Goal: Transaction & Acquisition: Obtain resource

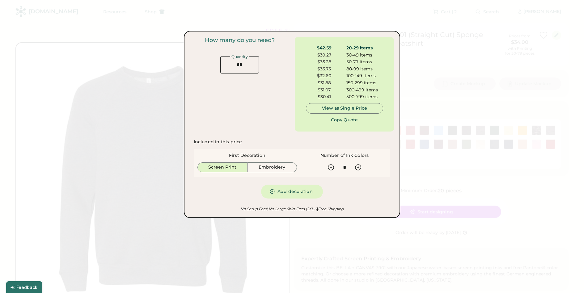
click at [440, 59] on div at bounding box center [292, 146] width 584 height 293
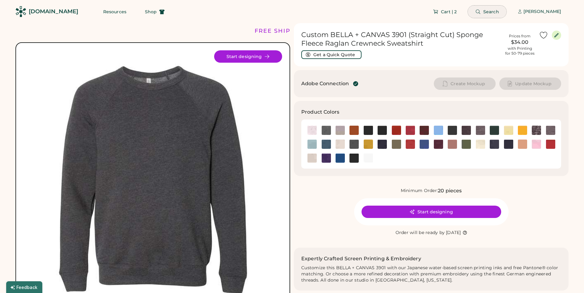
click at [487, 13] on span "Search" at bounding box center [492, 12] width 16 height 4
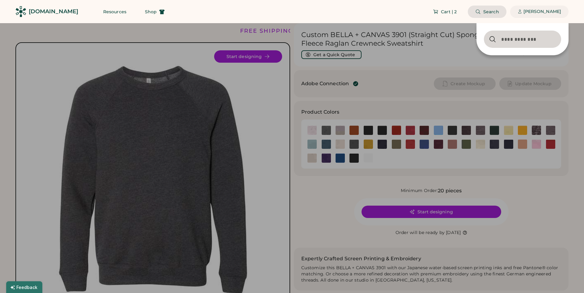
click at [549, 11] on div "[PERSON_NAME]" at bounding box center [543, 12] width 38 height 6
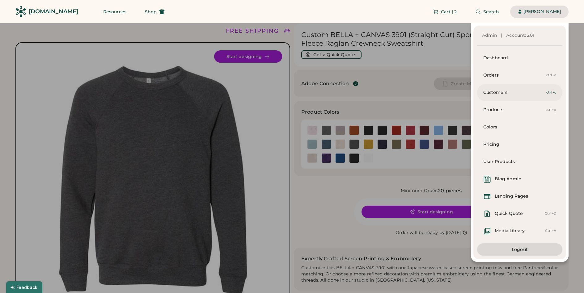
click at [497, 91] on div "Customers" at bounding box center [515, 93] width 63 height 6
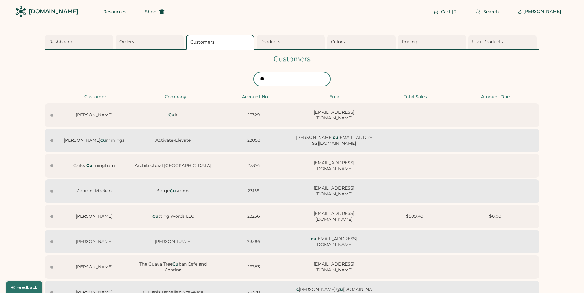
type input "*"
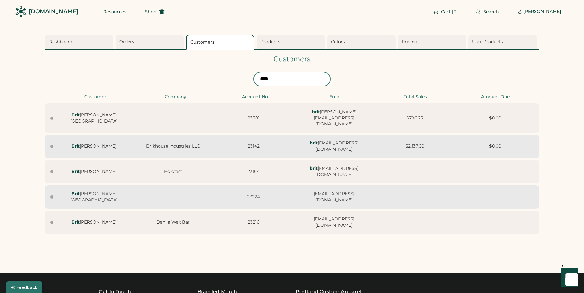
type input "****"
click at [183, 118] on div "Brit [PERSON_NAME] Guest User 23301 brit [EMAIL_ADDRESS][DOMAIN_NAME] $796.25 $…" at bounding box center [292, 118] width 495 height 29
select select "****"
select select "*******"
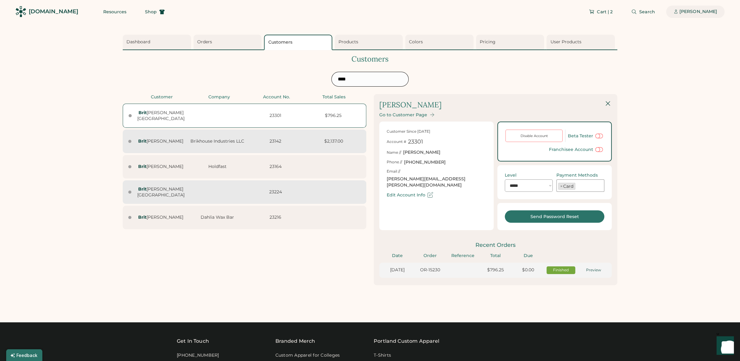
click at [584, 11] on div "[PERSON_NAME]" at bounding box center [699, 12] width 38 height 6
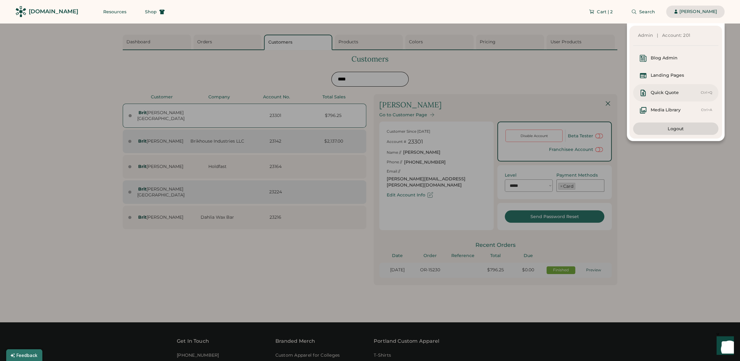
click at [584, 88] on div "Quick Quote Ctrl+Q" at bounding box center [675, 92] width 85 height 17
select select "*****"
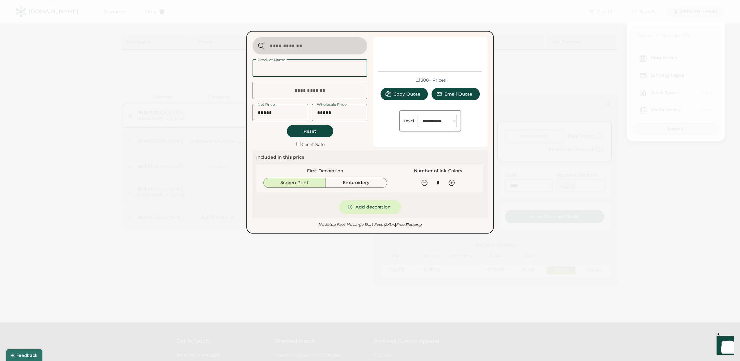
click at [334, 67] on input "input" at bounding box center [310, 67] width 115 height 17
click at [319, 44] on input "input" at bounding box center [310, 45] width 115 height 17
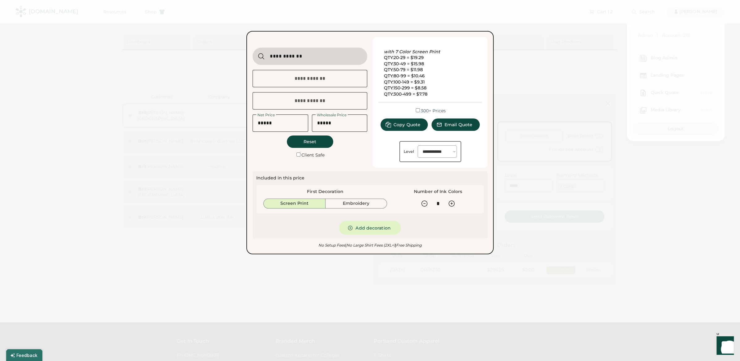
type input "**********"
click at [340, 77] on body "**********" at bounding box center [370, 180] width 740 height 361
click at [381, 156] on div "**********" at bounding box center [430, 102] width 115 height 130
click at [554, 132] on div at bounding box center [370, 180] width 740 height 361
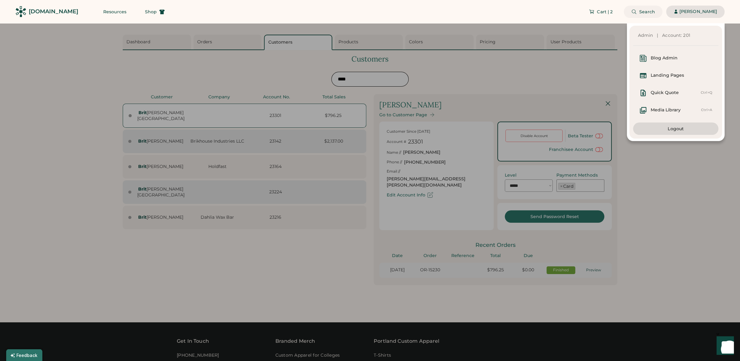
click at [584, 14] on span "Search" at bounding box center [647, 12] width 16 height 4
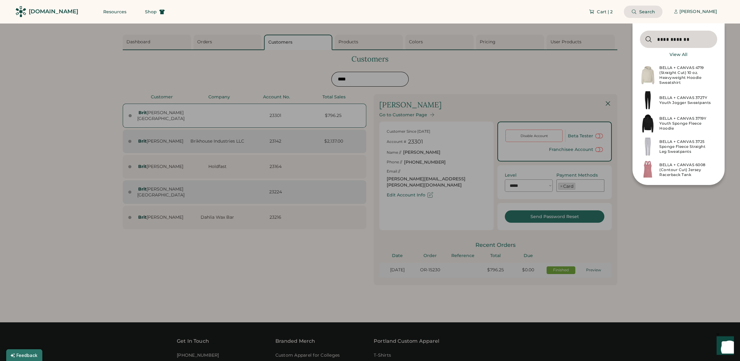
click at [584, 38] on input "input" at bounding box center [678, 39] width 77 height 17
type input "**********"
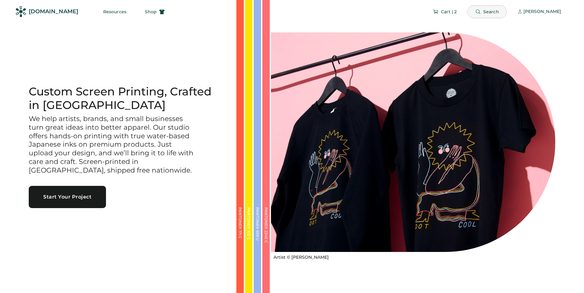
click at [491, 11] on span "Search" at bounding box center [492, 12] width 16 height 4
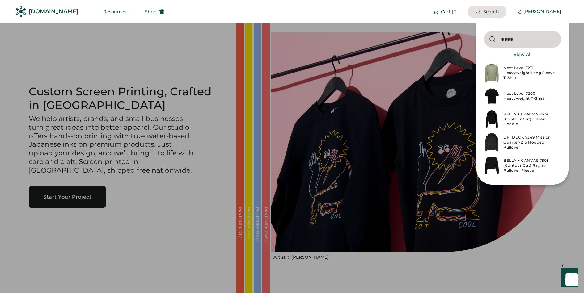
type input "****"
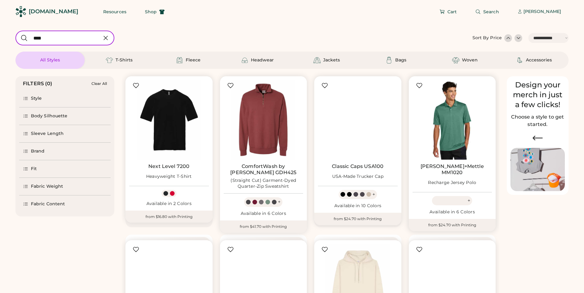
select select "*****"
select select "*"
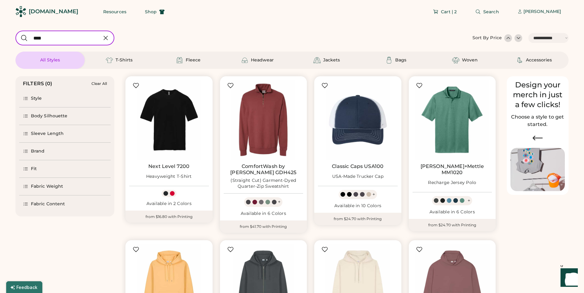
click at [107, 39] on icon at bounding box center [106, 38] width 4 height 4
click at [74, 39] on input "input" at bounding box center [64, 38] width 99 height 15
select select "*"
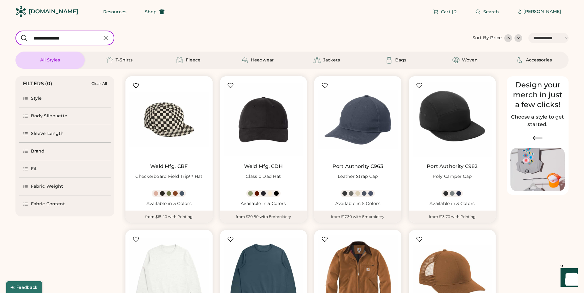
type input "**********"
select select "*"
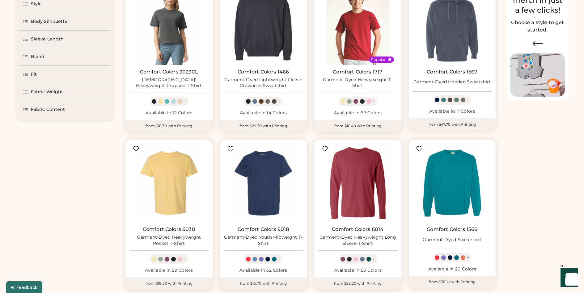
select select "*****"
select select "*"
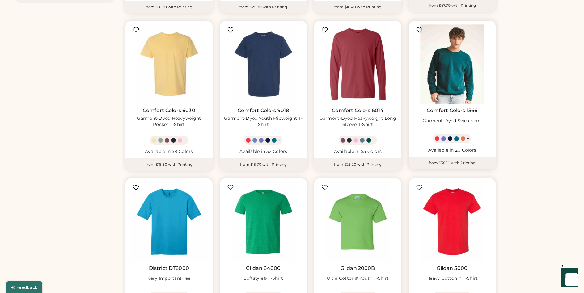
scroll to position [214, 0]
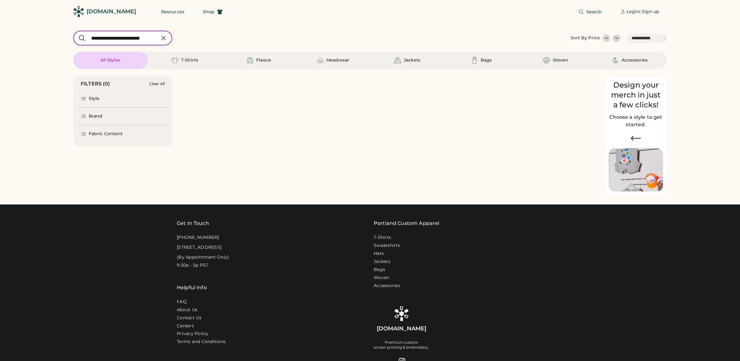
select select "*****"
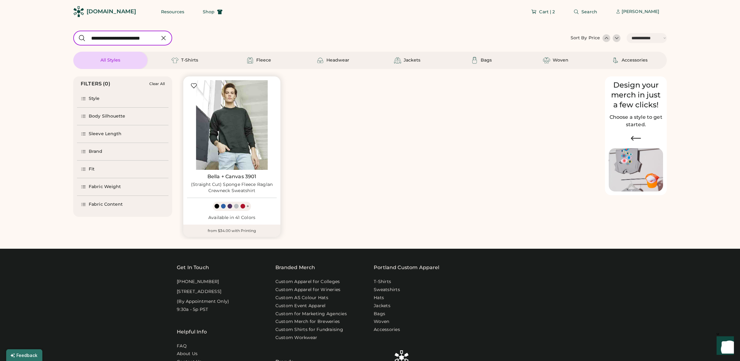
click at [243, 112] on img at bounding box center [232, 125] width 90 height 90
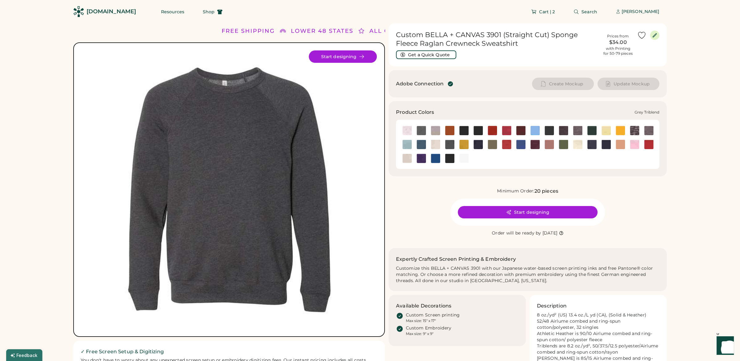
click at [651, 129] on img at bounding box center [648, 130] width 9 height 9
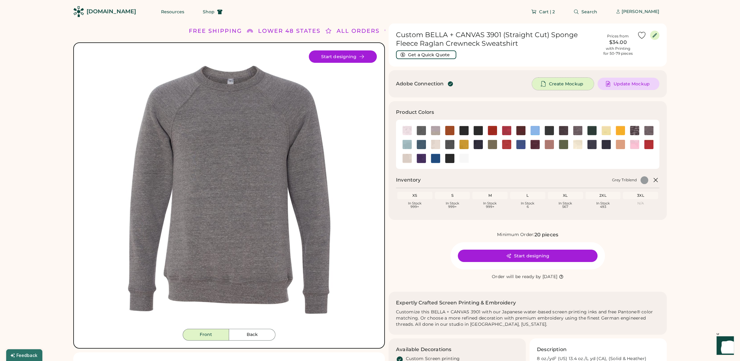
click at [556, 82] on span "Create Mockup" at bounding box center [566, 84] width 34 height 4
click at [437, 55] on button "Get a Quick Quote" at bounding box center [426, 54] width 60 height 9
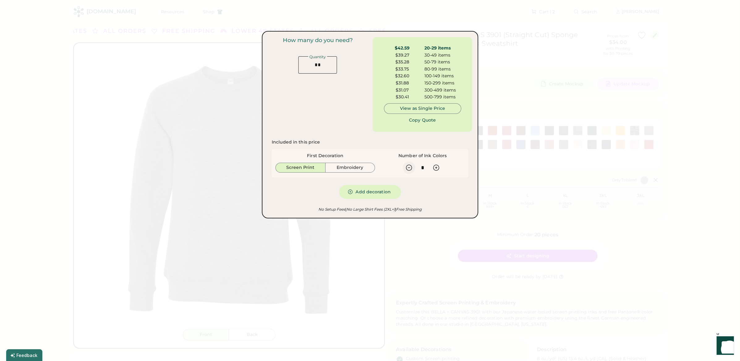
click at [409, 168] on icon at bounding box center [408, 167] width 7 height 7
type input "*"
drag, startPoint x: 450, startPoint y: 60, endPoint x: 418, endPoint y: 62, distance: 31.6
click at [419, 61] on div "$33.15 50-79 items" at bounding box center [422, 62] width 77 height 7
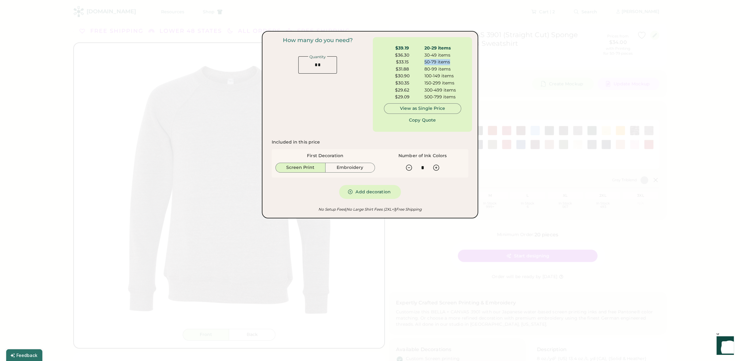
click at [413, 63] on div "$33.15" at bounding box center [402, 62] width 37 height 6
drag, startPoint x: 392, startPoint y: 61, endPoint x: 387, endPoint y: 61, distance: 5.0
click at [387, 61] on div "$33.15" at bounding box center [402, 62] width 37 height 6
drag, startPoint x: 428, startPoint y: 71, endPoint x: 424, endPoint y: 70, distance: 4.0
click at [428, 71] on div "80-99 items" at bounding box center [442, 69] width 37 height 6
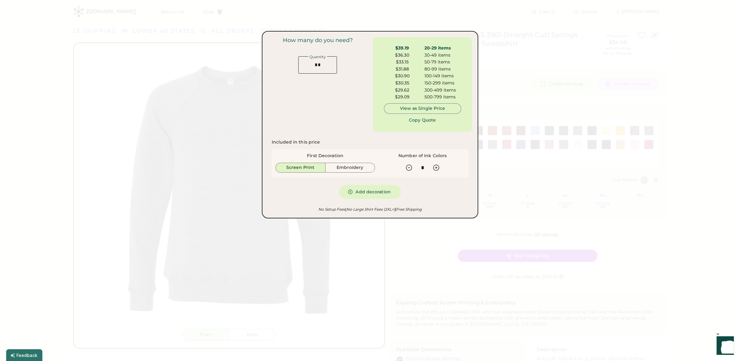
click at [402, 61] on div "$33.15" at bounding box center [402, 62] width 37 height 6
click at [375, 194] on button "Add decoration" at bounding box center [370, 192] width 62 height 14
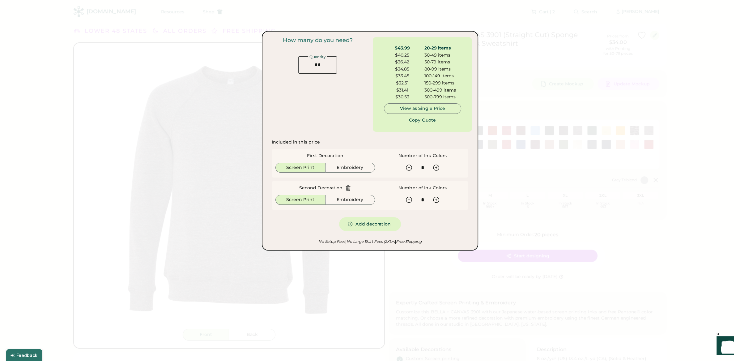
drag, startPoint x: 432, startPoint y: 59, endPoint x: 441, endPoint y: 57, distance: 9.2
click at [432, 59] on div "50-79 items" at bounding box center [442, 62] width 37 height 6
drag, startPoint x: 458, startPoint y: 57, endPoint x: 414, endPoint y: 53, distance: 44.3
click at [457, 57] on div "30-49 items" at bounding box center [442, 55] width 37 height 6
drag, startPoint x: 412, startPoint y: 63, endPoint x: 399, endPoint y: 63, distance: 13.6
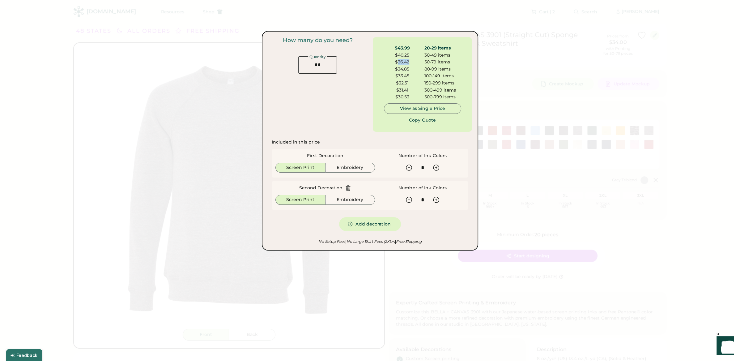
click at [399, 63] on div "$36.42" at bounding box center [402, 62] width 37 height 6
copy div "36.42"
click at [421, 121] on button "Copy Quote" at bounding box center [422, 120] width 46 height 12
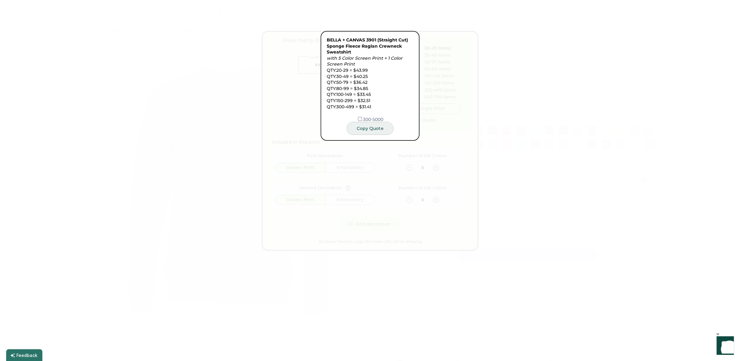
drag, startPoint x: 375, startPoint y: 129, endPoint x: 378, endPoint y: 129, distance: 3.1
click at [375, 129] on button "Copy Quote" at bounding box center [370, 128] width 46 height 12
click at [371, 129] on button "Copy Quote" at bounding box center [370, 128] width 46 height 12
click at [503, 163] on div at bounding box center [370, 180] width 740 height 361
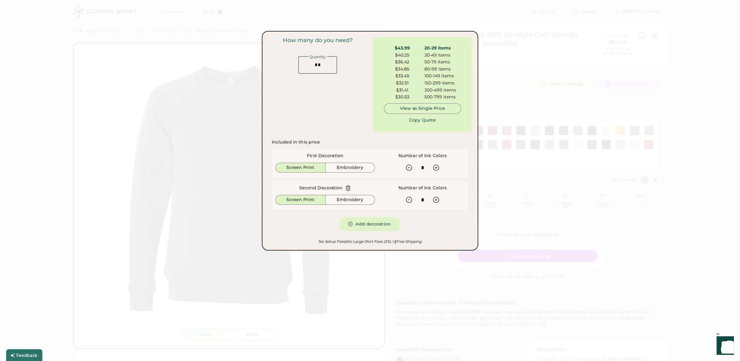
drag, startPoint x: 497, startPoint y: 168, endPoint x: 501, endPoint y: 167, distance: 4.7
click at [496, 168] on div at bounding box center [370, 180] width 740 height 361
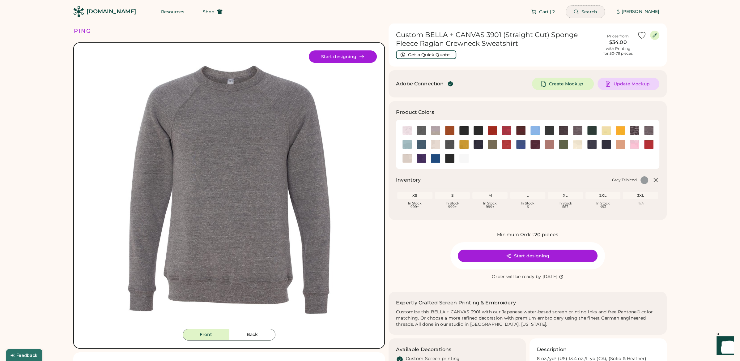
click at [579, 13] on icon at bounding box center [576, 12] width 6 height 6
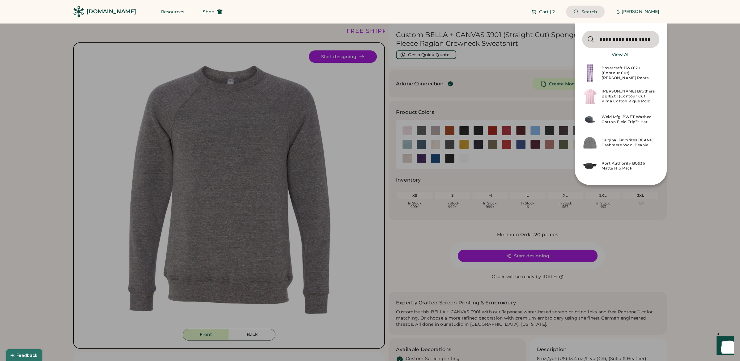
type input "**********"
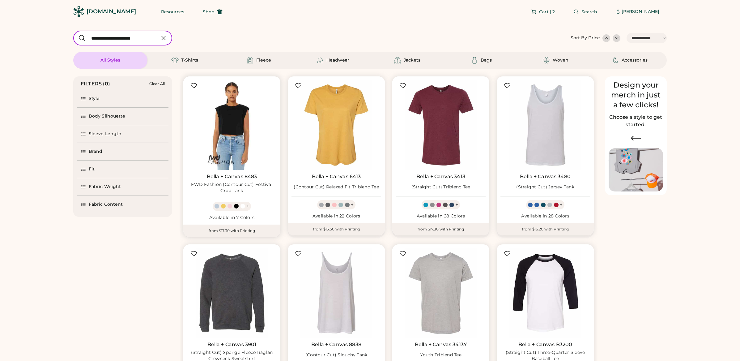
select select "*****"
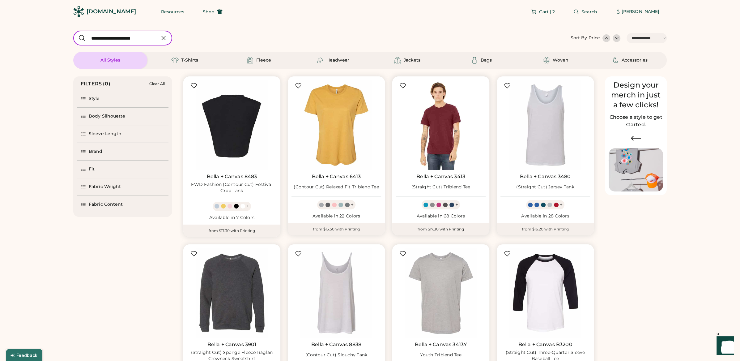
click at [455, 112] on img at bounding box center [441, 125] width 90 height 90
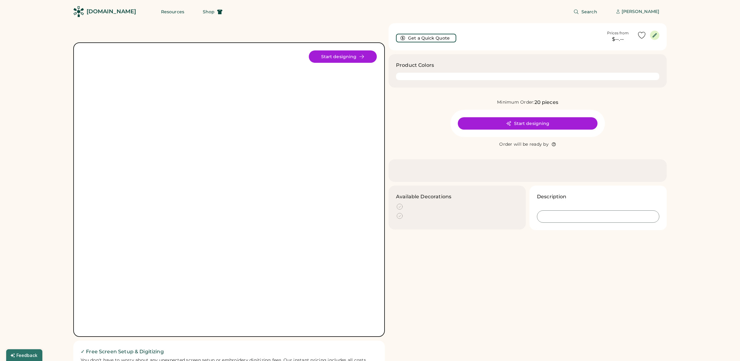
scroll to position [1, 0]
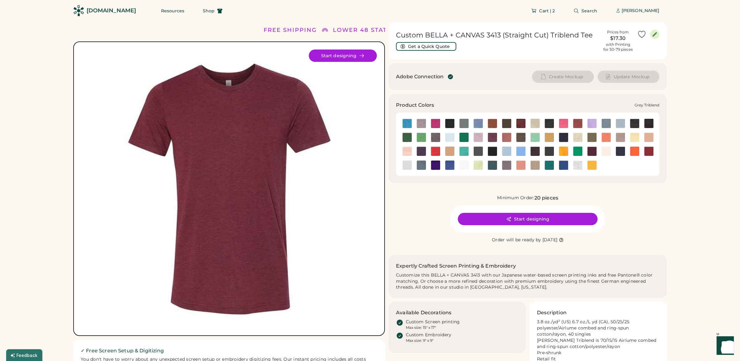
click at [435, 136] on img at bounding box center [435, 137] width 9 height 9
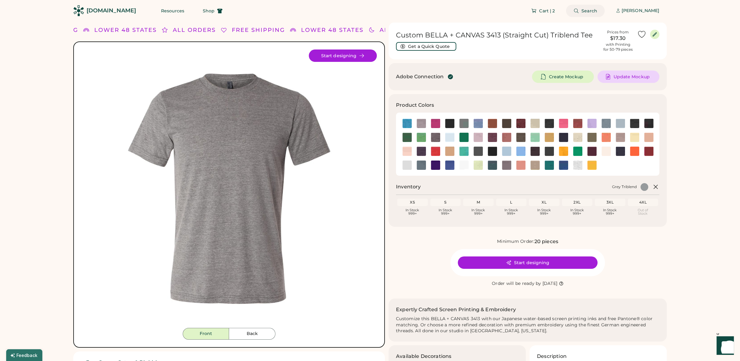
click at [588, 10] on span "Search" at bounding box center [590, 11] width 16 height 4
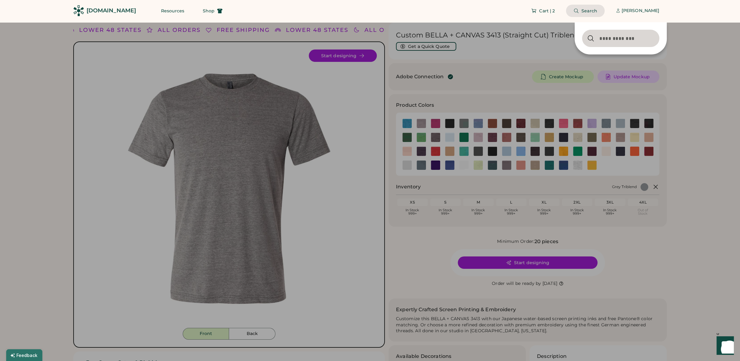
click at [641, 34] on input "input" at bounding box center [620, 38] width 77 height 17
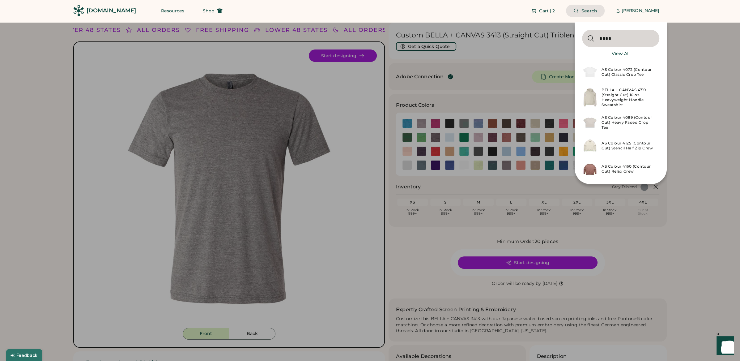
type input "****"
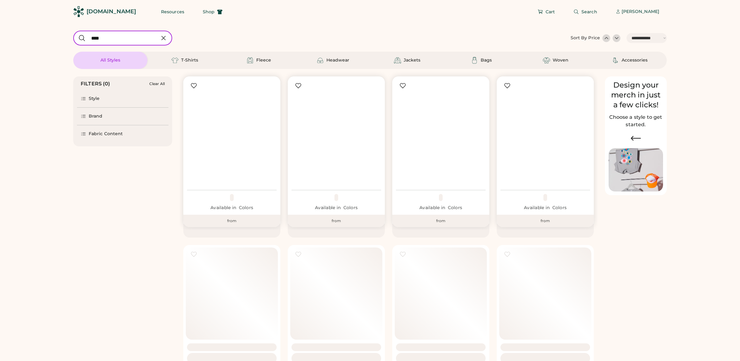
select select "*****"
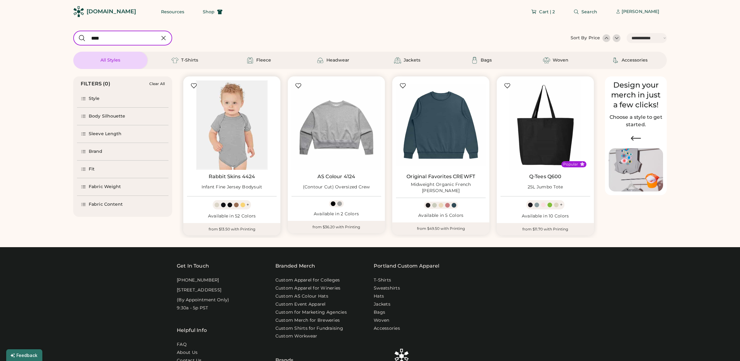
click at [240, 134] on img at bounding box center [232, 125] width 90 height 90
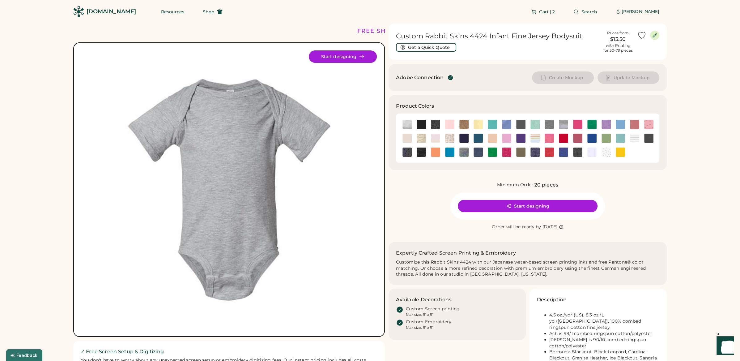
drag, startPoint x: 513, startPoint y: 99, endPoint x: 517, endPoint y: 109, distance: 10.4
click at [513, 100] on div "Product Colors" at bounding box center [528, 132] width 278 height 75
click at [566, 124] on img at bounding box center [563, 124] width 9 height 9
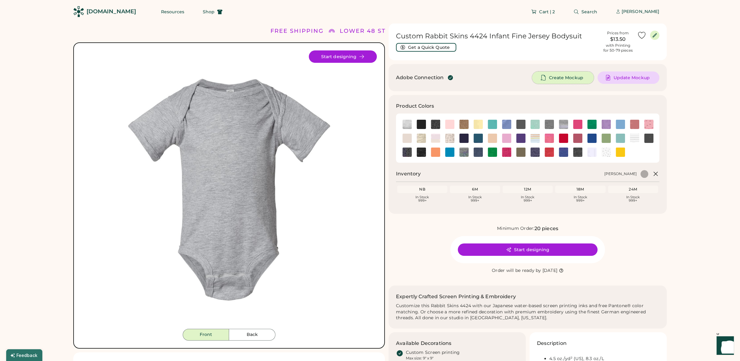
click at [567, 77] on span "Create Mockup" at bounding box center [566, 77] width 34 height 4
click at [582, 12] on span "Search" at bounding box center [590, 12] width 16 height 4
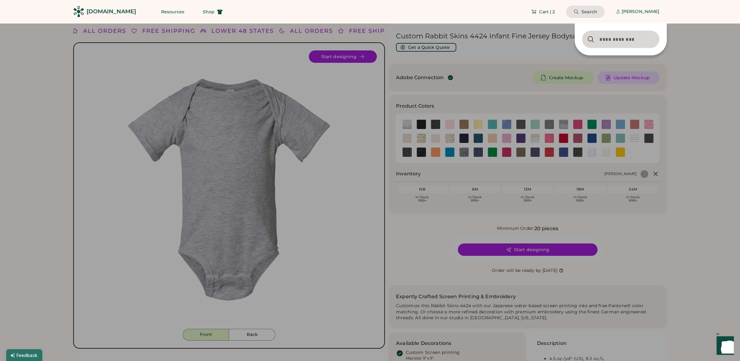
click at [641, 41] on input "input" at bounding box center [620, 39] width 77 height 17
type input "*******"
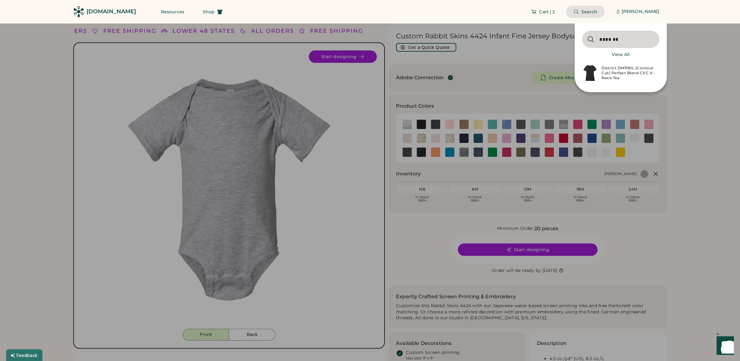
click at [634, 74] on div "District DM1190L (Contour Cut) Perfect Blend CVC V-Neck Tee" at bounding box center [629, 73] width 54 height 15
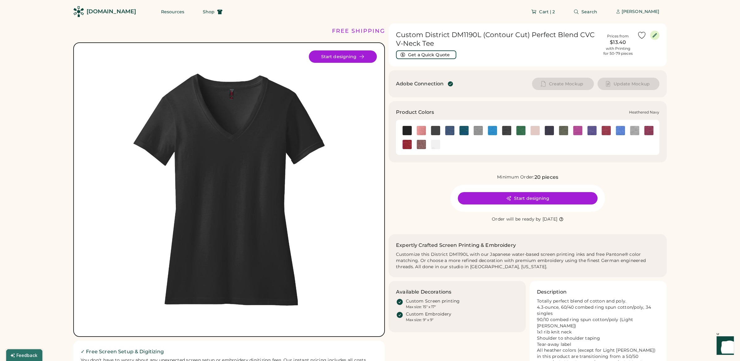
click at [547, 130] on img at bounding box center [549, 130] width 9 height 9
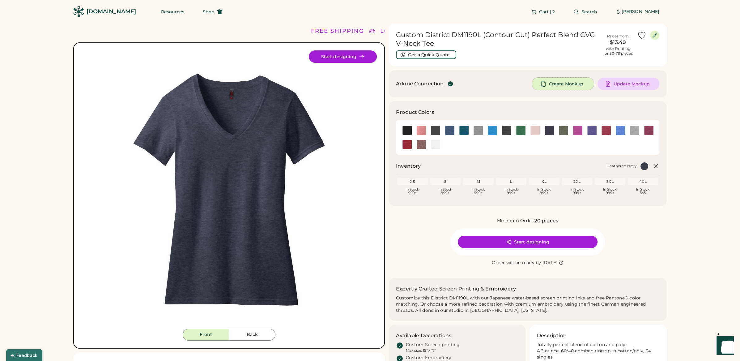
click at [562, 83] on span "Create Mockup" at bounding box center [566, 84] width 34 height 4
click at [443, 54] on button "Get a Quick Quote" at bounding box center [426, 54] width 60 height 9
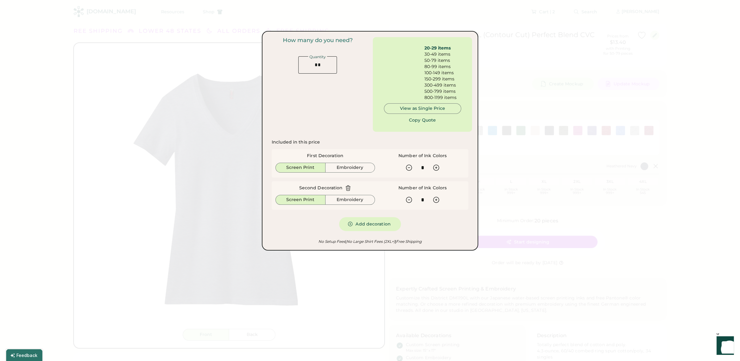
click at [545, 63] on div at bounding box center [370, 180] width 740 height 361
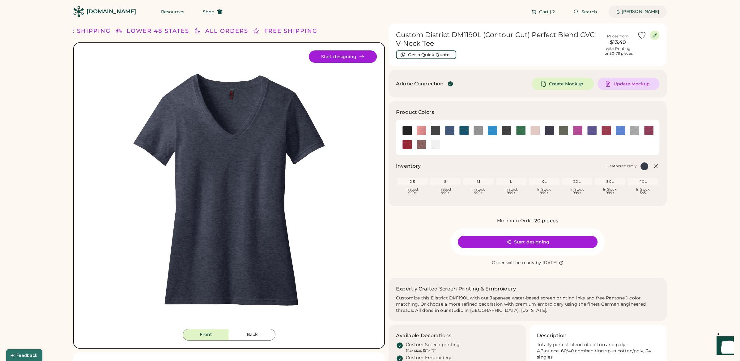
click at [638, 16] on div "[PERSON_NAME]" at bounding box center [641, 12] width 38 height 12
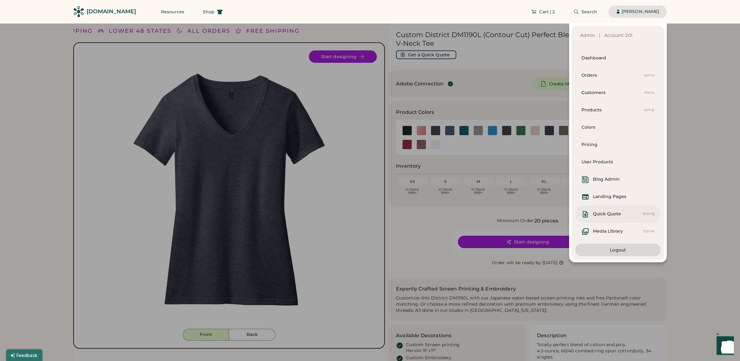
click at [620, 222] on div "Quick Quote Ctrl+Q" at bounding box center [617, 213] width 85 height 17
select select "*****"
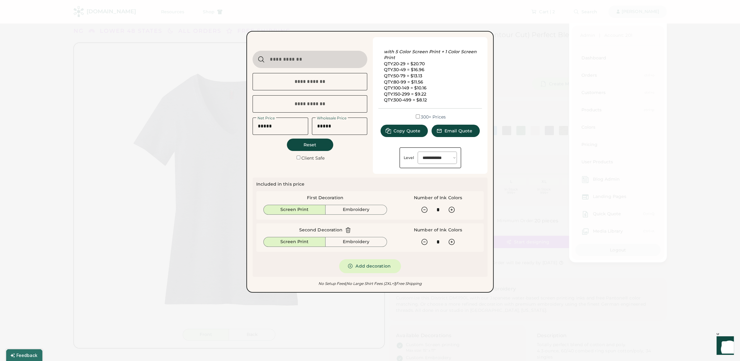
type input "**********"
type input "*****"
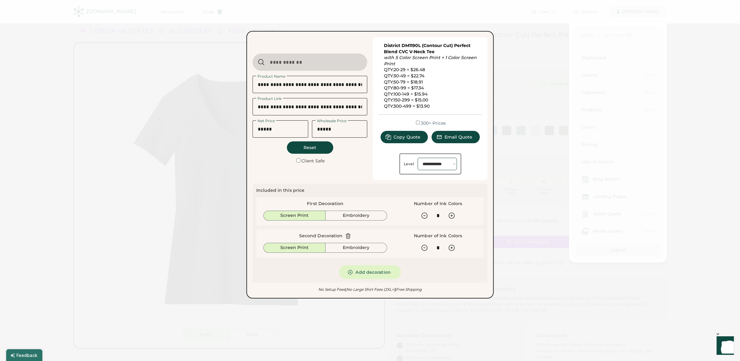
click at [426, 165] on select "**********" at bounding box center [437, 164] width 39 height 12
select select "*******"
click at [418, 158] on select "**********" at bounding box center [437, 164] width 39 height 12
click at [424, 215] on icon at bounding box center [425, 216] width 6 height 6
click at [452, 213] on icon at bounding box center [451, 215] width 7 height 7
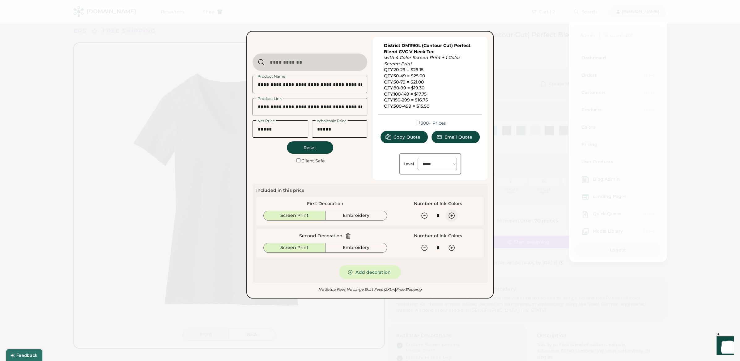
type input "*"
click at [405, 137] on span "Copy Quote" at bounding box center [407, 137] width 27 height 4
click at [405, 11] on div at bounding box center [370, 180] width 740 height 361
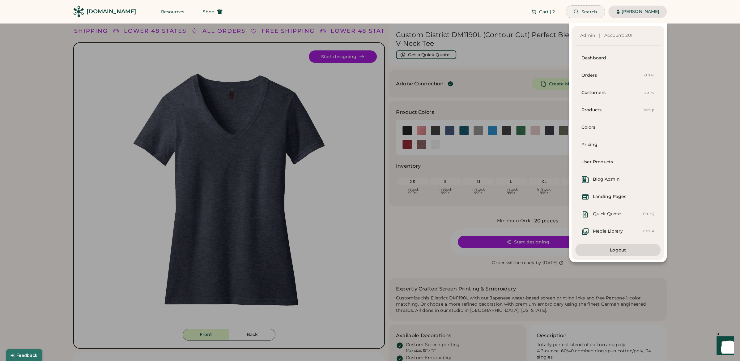
click at [574, 12] on icon at bounding box center [576, 12] width 6 height 6
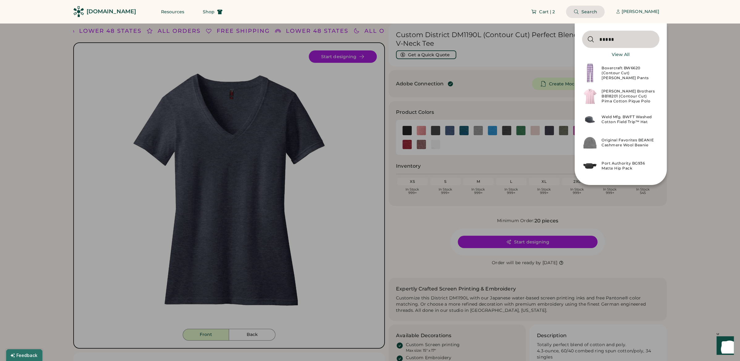
type input "**********"
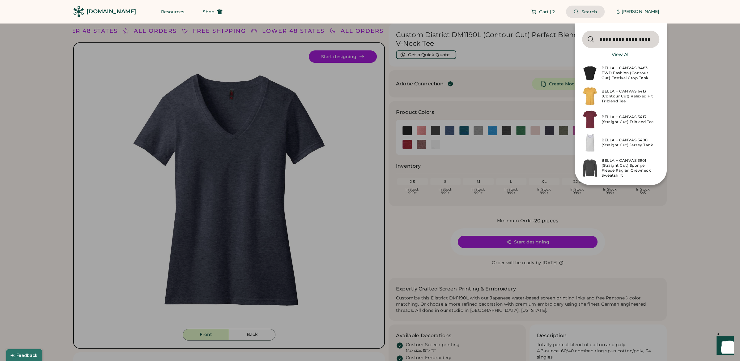
click at [630, 119] on div "BELLA + CANVAS 3413 (Straight Cut) Triblend Tee" at bounding box center [629, 119] width 54 height 10
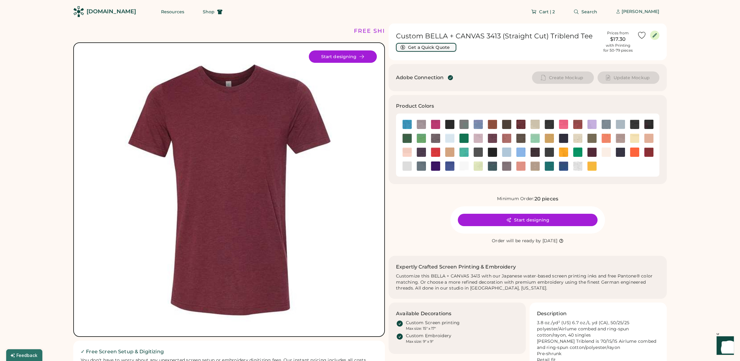
click at [441, 47] on button "Get a Quick Quote" at bounding box center [426, 47] width 60 height 9
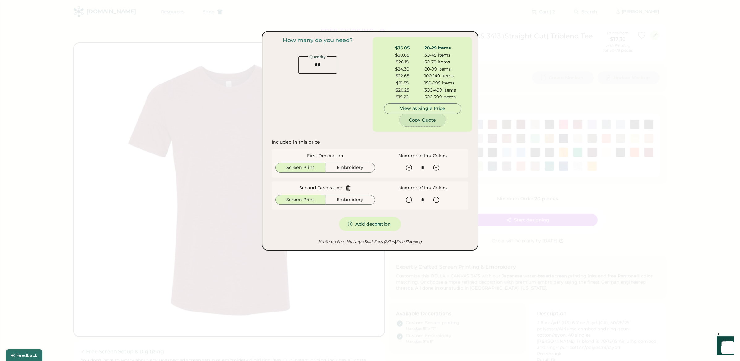
click at [420, 124] on button "Copy Quote" at bounding box center [422, 120] width 46 height 12
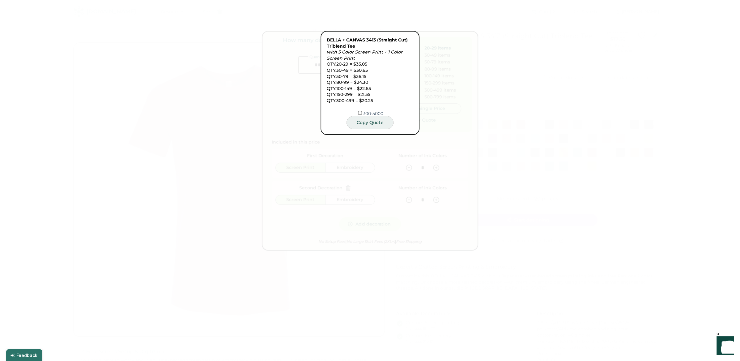
click at [372, 123] on button "Copy Quote" at bounding box center [370, 122] width 46 height 12
click at [464, 123] on div at bounding box center [370, 180] width 740 height 361
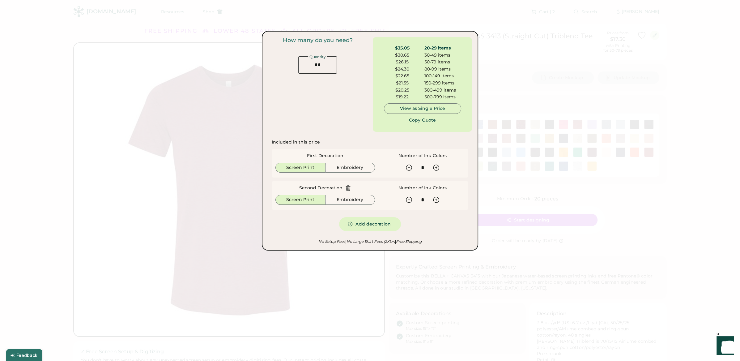
click at [501, 93] on div at bounding box center [370, 180] width 740 height 361
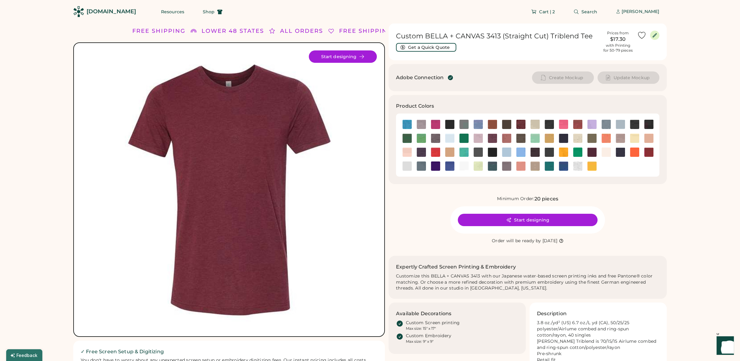
click at [492, 104] on div "Product Colors" at bounding box center [526, 105] width 260 height 7
click at [417, 46] on button "Get a Quick Quote" at bounding box center [426, 47] width 60 height 9
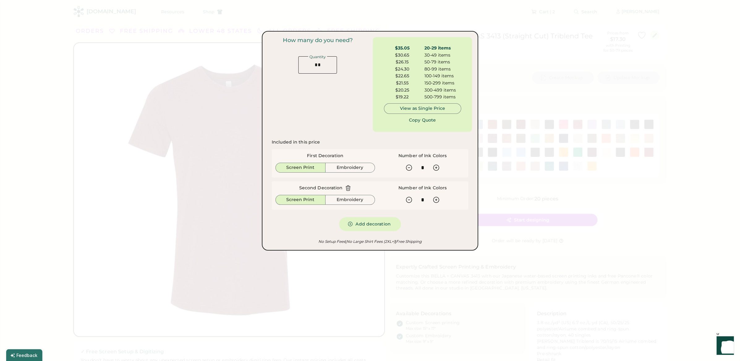
click at [347, 189] on icon at bounding box center [348, 188] width 6 height 6
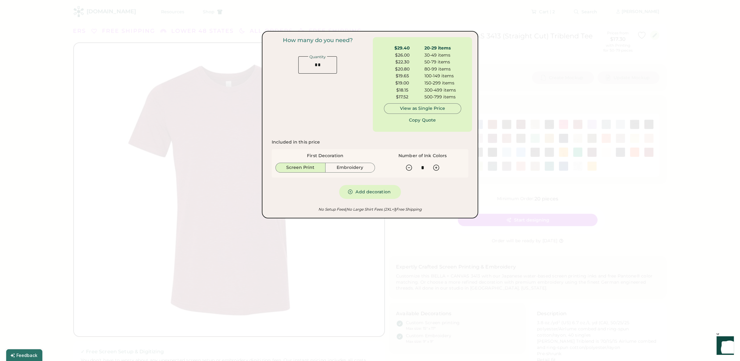
click at [467, 82] on div "$29.40 20-29 items $26.00 30-49 items $22.30 50-79 items $20.80 80-99 items $19…" at bounding box center [422, 84] width 99 height 95
click at [458, 83] on div "150-299 items" at bounding box center [442, 83] width 37 height 6
click at [425, 121] on button "Copy Quote" at bounding box center [422, 120] width 46 height 12
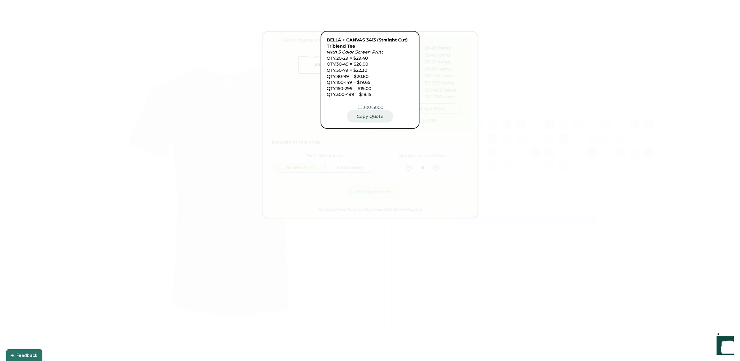
click at [373, 121] on button "Copy Quote" at bounding box center [370, 116] width 46 height 12
drag, startPoint x: 260, startPoint y: 68, endPoint x: 260, endPoint y: 62, distance: 6.5
click at [260, 67] on div at bounding box center [370, 180] width 740 height 361
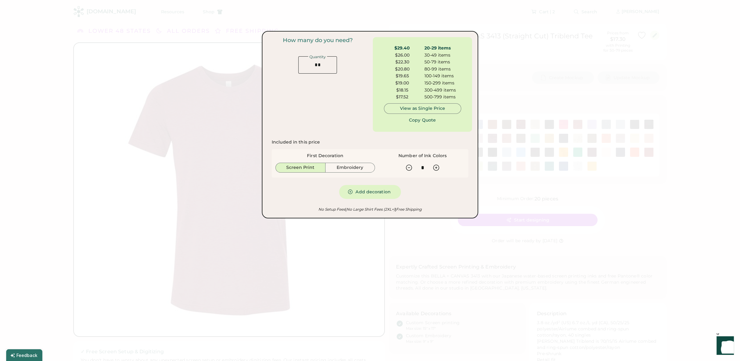
click at [219, 52] on div at bounding box center [370, 180] width 740 height 361
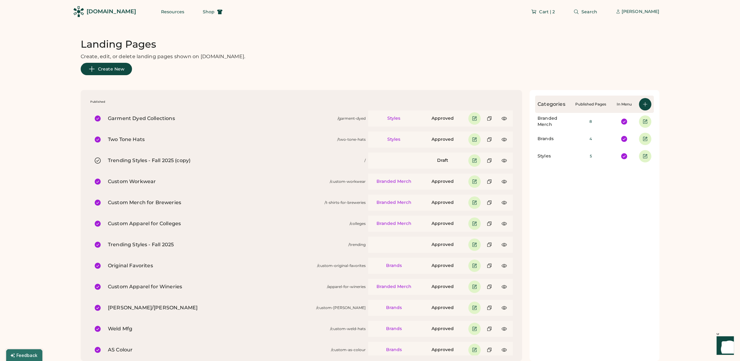
scroll to position [174, 0]
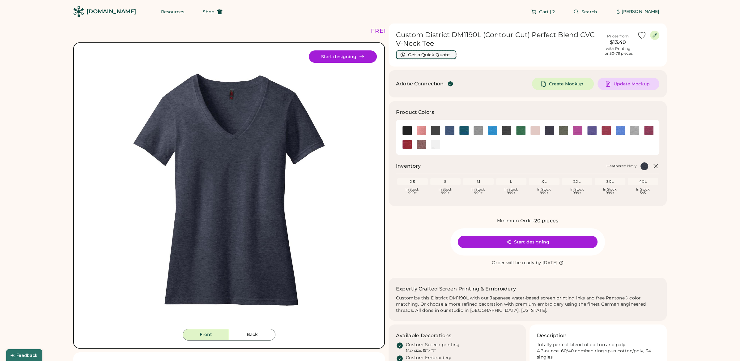
click at [442, 56] on button "Get a Quick Quote" at bounding box center [426, 54] width 60 height 9
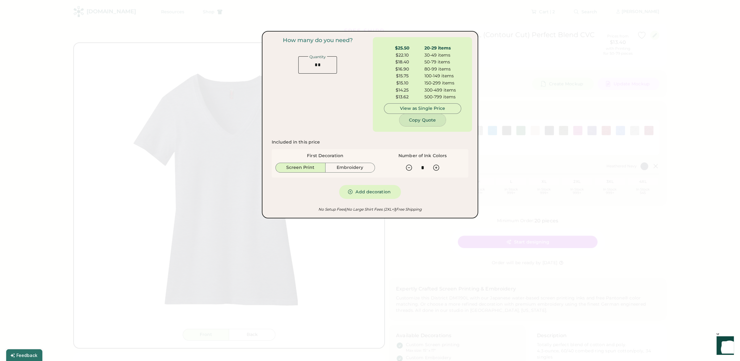
click at [421, 119] on button "Copy Quote" at bounding box center [422, 120] width 46 height 12
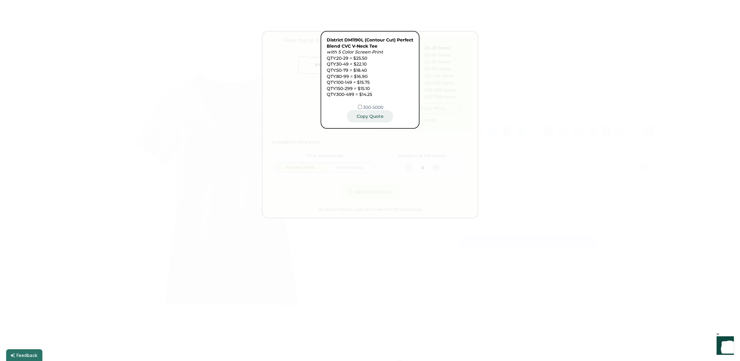
click at [376, 116] on button "Copy Quote" at bounding box center [370, 116] width 46 height 12
click at [373, 117] on button "Copy Quote" at bounding box center [370, 116] width 46 height 12
click at [503, 66] on div at bounding box center [370, 180] width 740 height 361
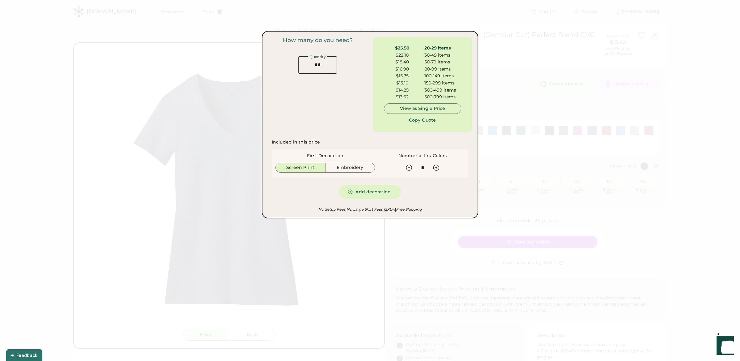
click at [503, 66] on div at bounding box center [370, 180] width 740 height 361
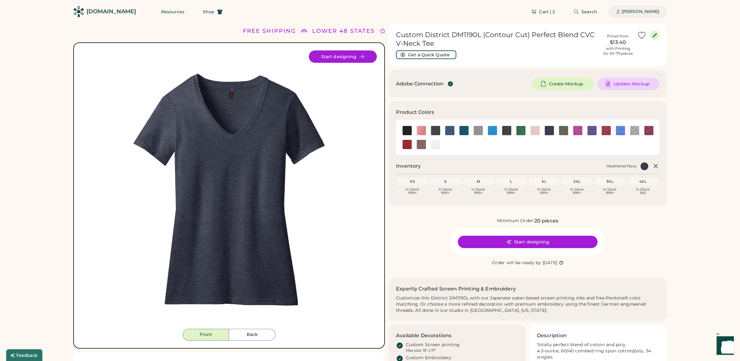
click at [654, 9] on div "[PERSON_NAME]" at bounding box center [641, 12] width 38 height 6
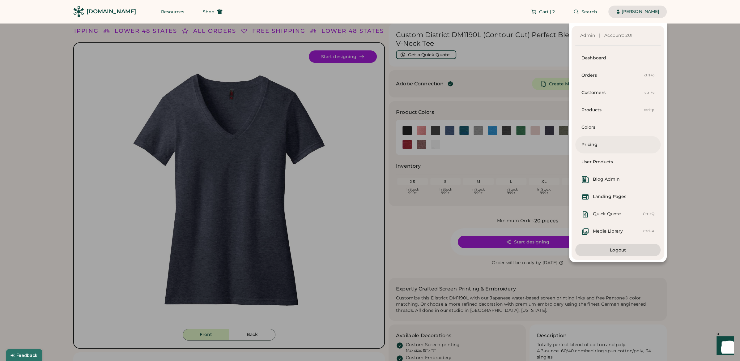
click at [610, 143] on div "Pricing" at bounding box center [618, 145] width 73 height 6
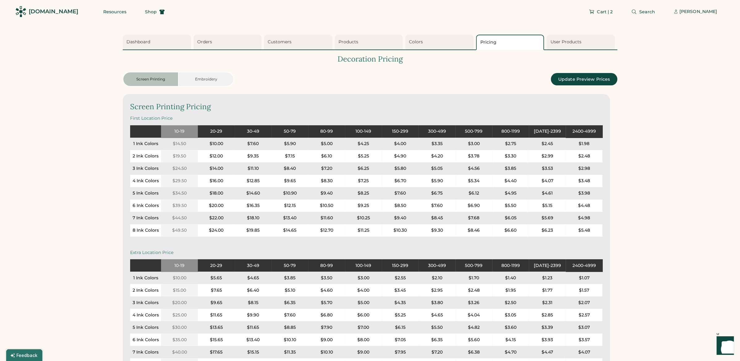
scroll to position [1, 0]
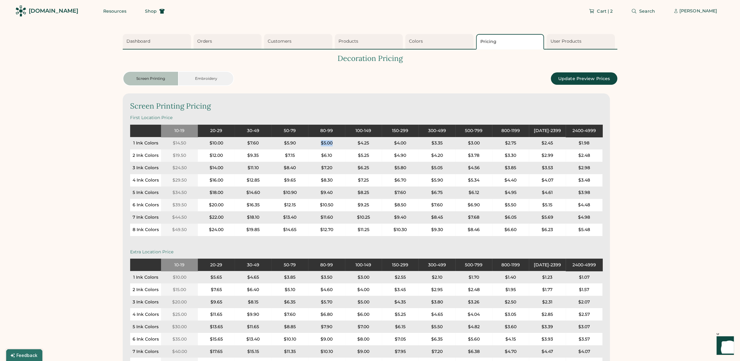
drag, startPoint x: 336, startPoint y: 142, endPoint x: 320, endPoint y: 143, distance: 15.5
click at [320, 143] on div "$5.00" at bounding box center [326, 143] width 37 height 12
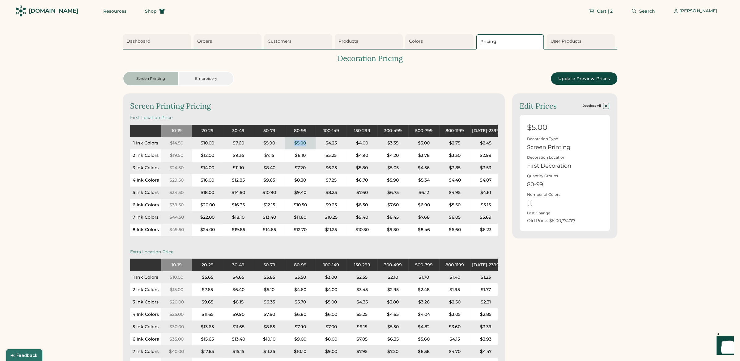
scroll to position [0, 0]
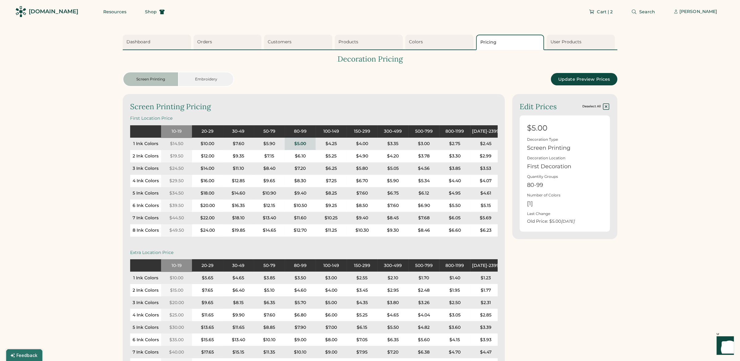
click at [240, 145] on div "$7.60" at bounding box center [238, 144] width 11 height 6
click at [641, 15] on button "Search" at bounding box center [643, 12] width 39 height 12
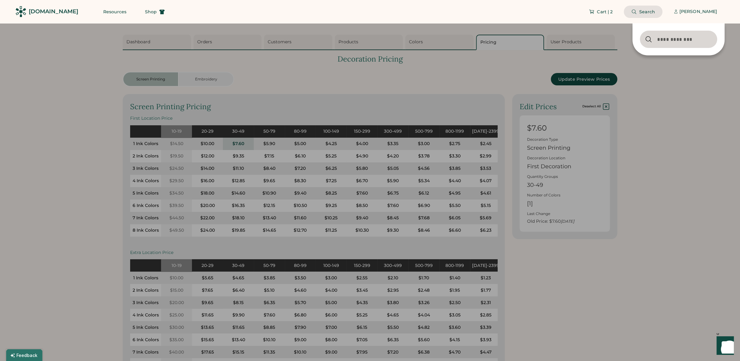
click at [651, 42] on input "input" at bounding box center [678, 39] width 77 height 17
click at [675, 42] on input "input" at bounding box center [678, 39] width 77 height 17
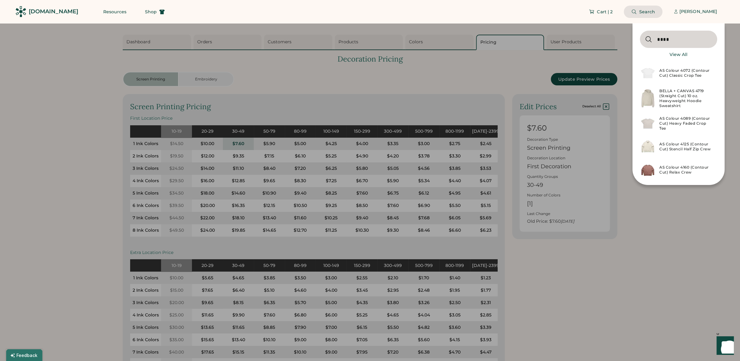
type input "****"
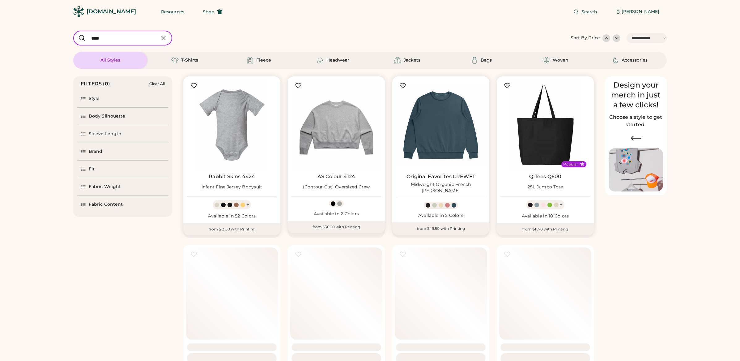
select select "*****"
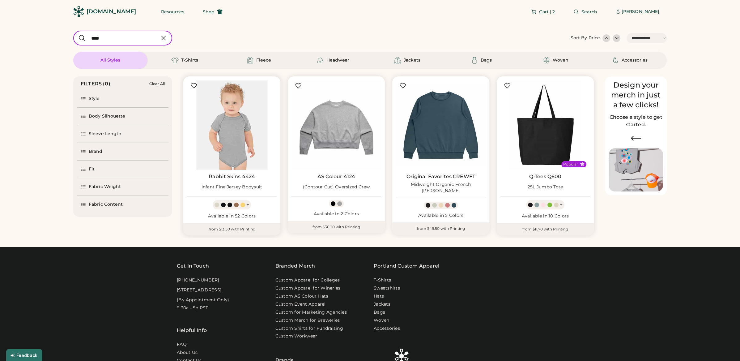
click at [226, 112] on img at bounding box center [232, 125] width 90 height 90
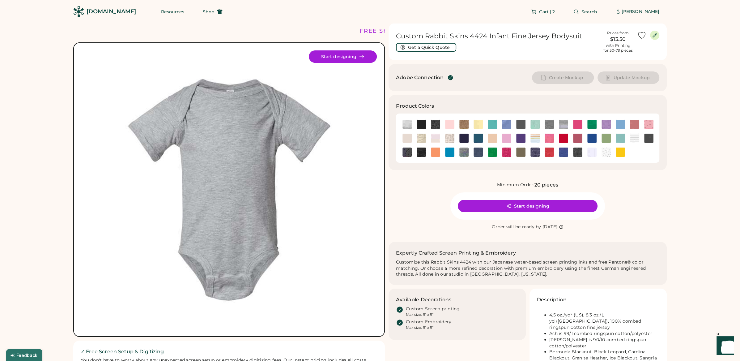
click at [481, 62] on div "Custom Rabbit Skins 4424 Infant Fine Jersey Bodysuit Get a Quick Quote Prices f…" at bounding box center [528, 245] width 278 height 445
click at [446, 48] on button "Get a Quick Quote" at bounding box center [426, 47] width 60 height 9
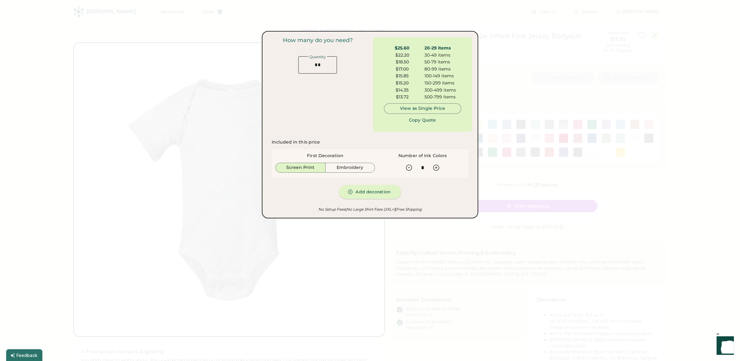
click at [360, 194] on button "Add decoration" at bounding box center [370, 192] width 62 height 14
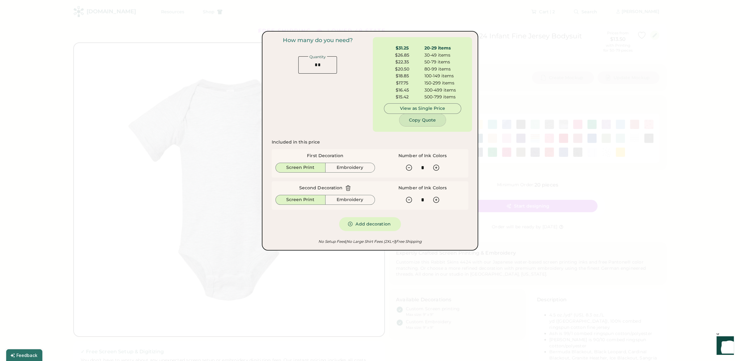
click at [426, 123] on button "Copy Quote" at bounding box center [422, 120] width 46 height 12
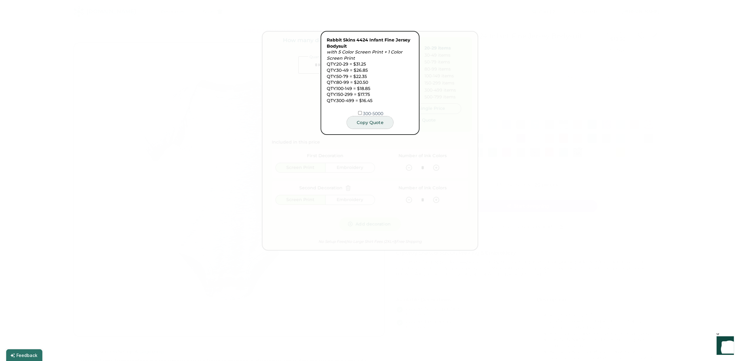
click at [381, 122] on button "Copy Quote" at bounding box center [370, 122] width 46 height 12
click at [365, 123] on button "Copy Quote" at bounding box center [370, 122] width 46 height 12
click at [471, 128] on div at bounding box center [370, 180] width 740 height 361
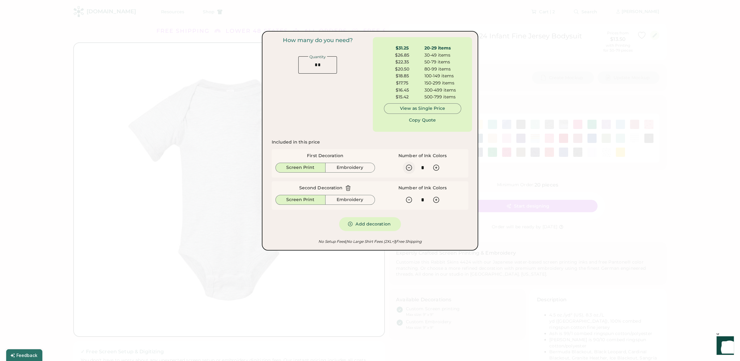
click at [411, 167] on icon at bounding box center [408, 167] width 7 height 7
click at [438, 167] on icon at bounding box center [435, 167] width 7 height 7
type input "*"
click at [428, 121] on button "Copy Quote" at bounding box center [422, 120] width 46 height 12
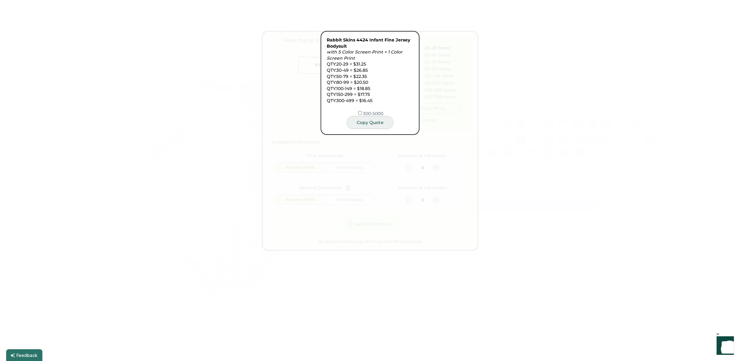
click at [373, 124] on button "Copy Quote" at bounding box center [370, 122] width 46 height 12
click at [369, 123] on button "Copy Quote" at bounding box center [370, 122] width 46 height 12
click at [595, 93] on div at bounding box center [370, 180] width 740 height 361
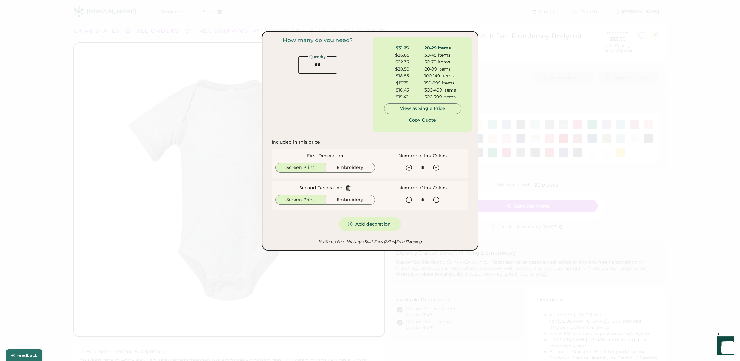
click at [503, 86] on div at bounding box center [370, 180] width 740 height 361
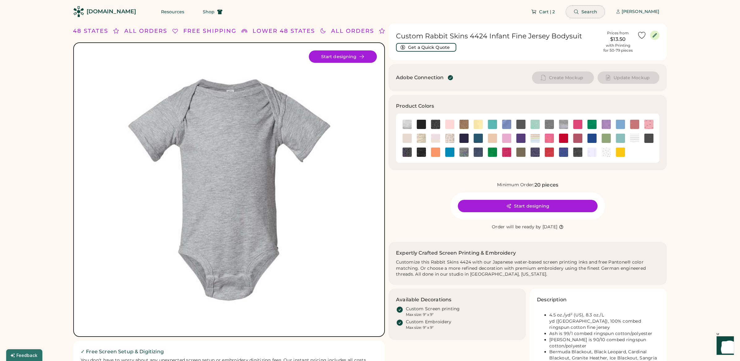
click at [584, 10] on span "Search" at bounding box center [590, 12] width 16 height 4
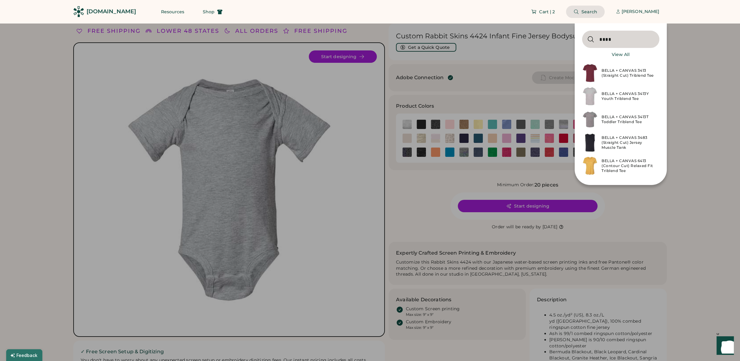
type input "****"
click at [631, 77] on div "BELLA + CANVAS 3413 (Straight Cut) Triblend Tee" at bounding box center [629, 73] width 54 height 10
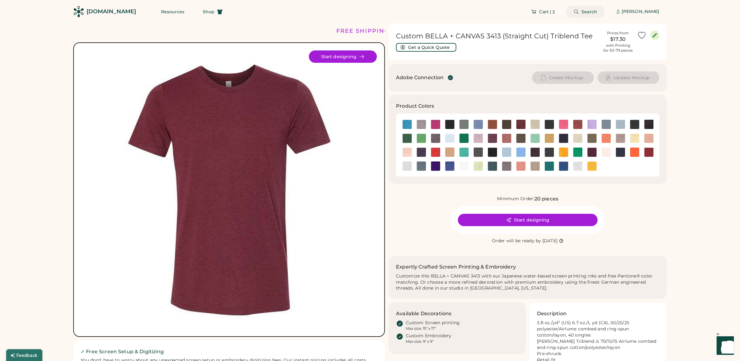
click at [591, 10] on span "Search" at bounding box center [590, 12] width 16 height 4
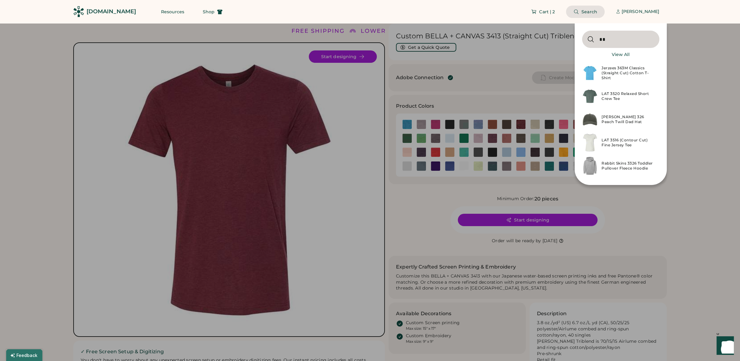
type input "*"
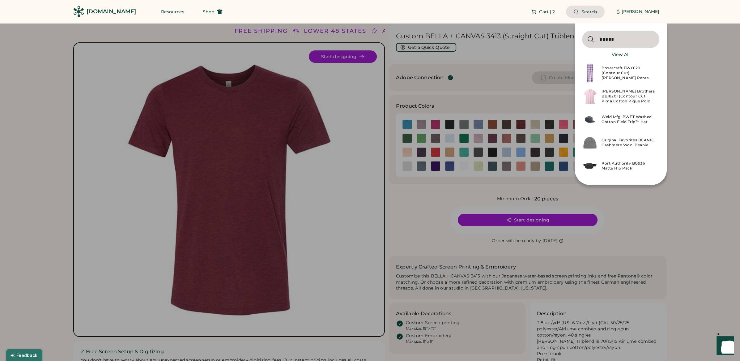
type input "**********"
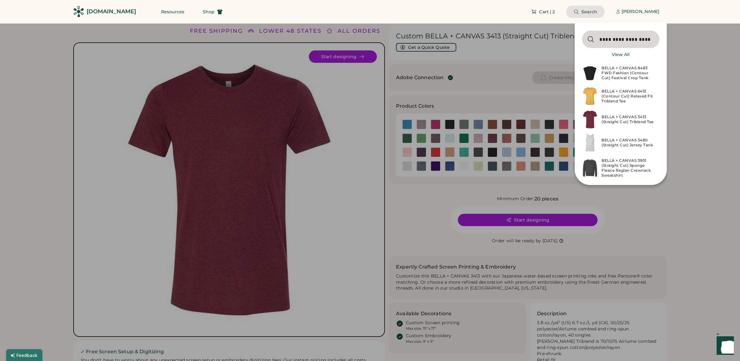
click at [616, 39] on input "input" at bounding box center [620, 39] width 77 height 17
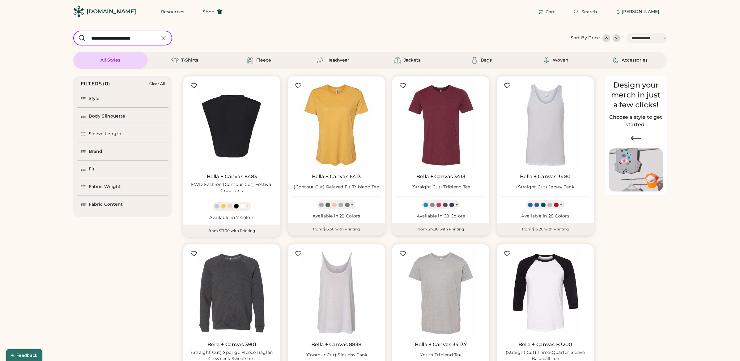
select select "*****"
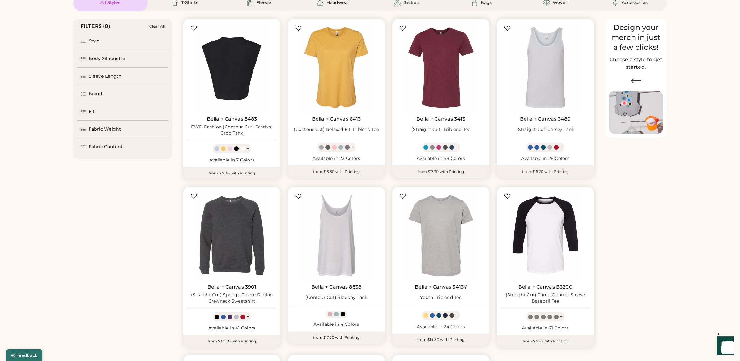
select select "*****"
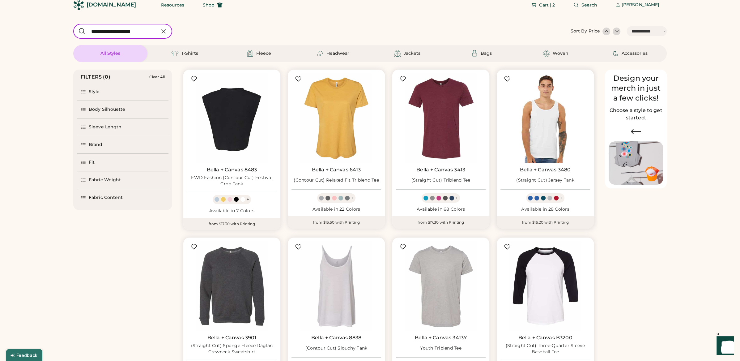
scroll to position [0, 0]
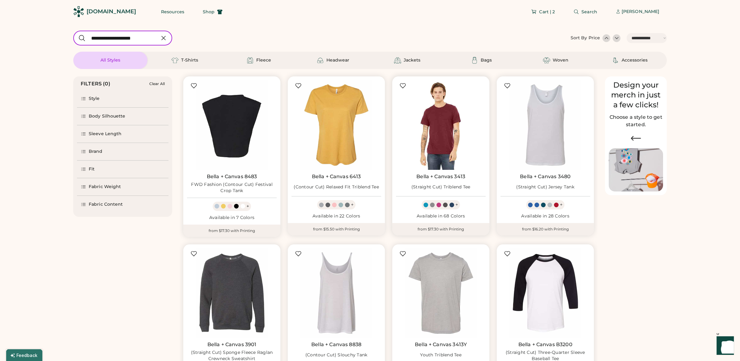
click at [427, 110] on img at bounding box center [441, 125] width 90 height 90
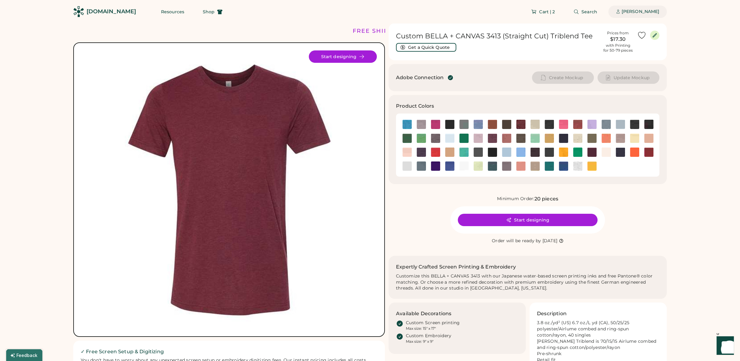
click at [640, 13] on div "[PERSON_NAME]" at bounding box center [641, 12] width 38 height 6
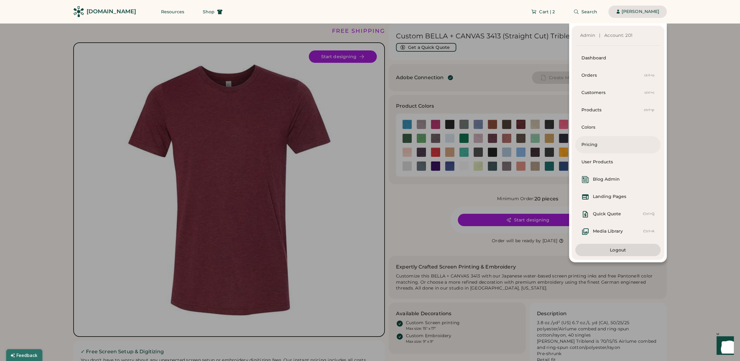
click at [611, 144] on div "Pricing" at bounding box center [618, 145] width 73 height 6
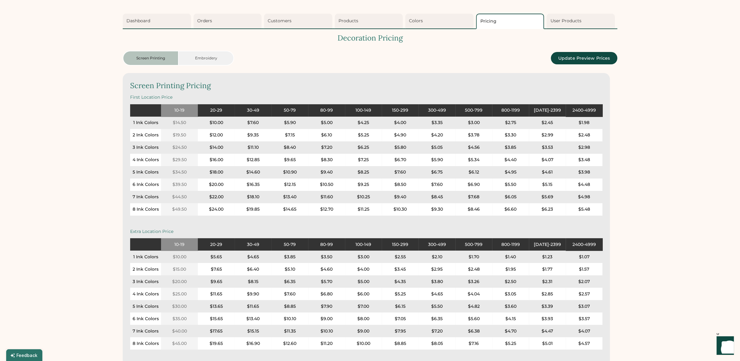
scroll to position [22, 0]
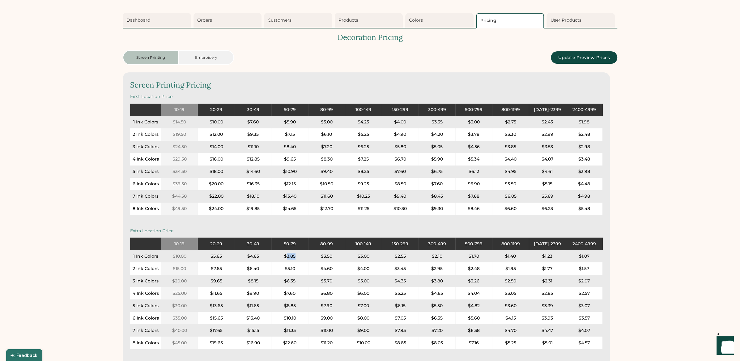
drag, startPoint x: 296, startPoint y: 256, endPoint x: 287, endPoint y: 257, distance: 9.3
click at [287, 257] on div "$3.85" at bounding box center [289, 256] width 37 height 12
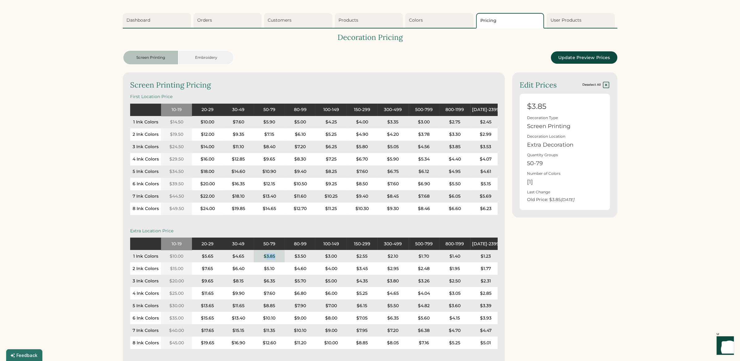
copy div "3.85"
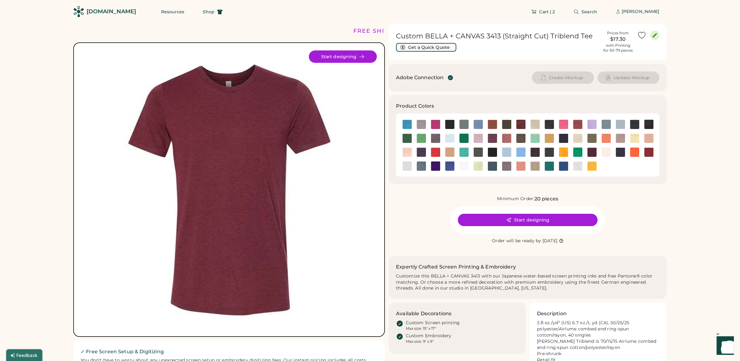
scroll to position [2, 0]
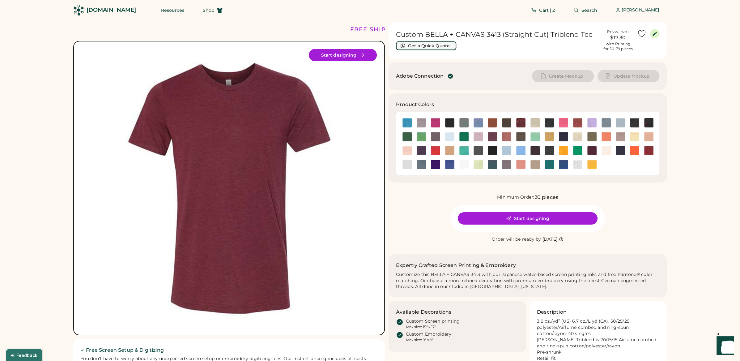
click at [435, 48] on button "Get a Quick Quote" at bounding box center [426, 45] width 60 height 9
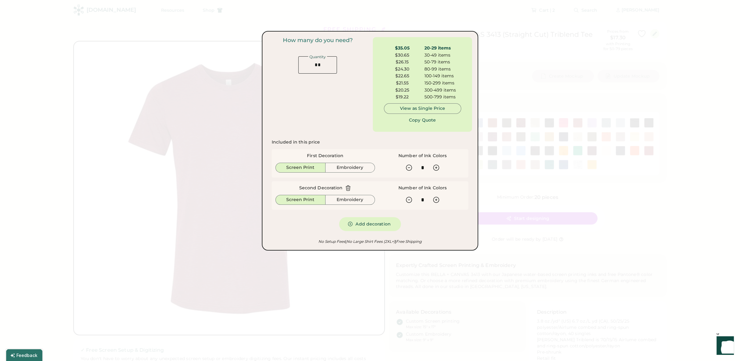
click at [347, 188] on icon at bounding box center [348, 187] width 4 height 5
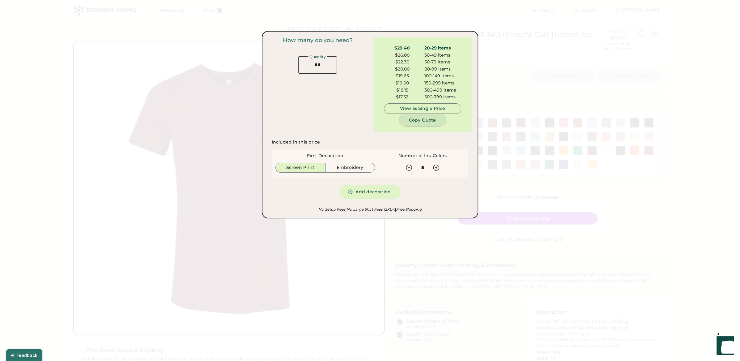
click at [425, 121] on button "Copy Quote" at bounding box center [422, 120] width 46 height 12
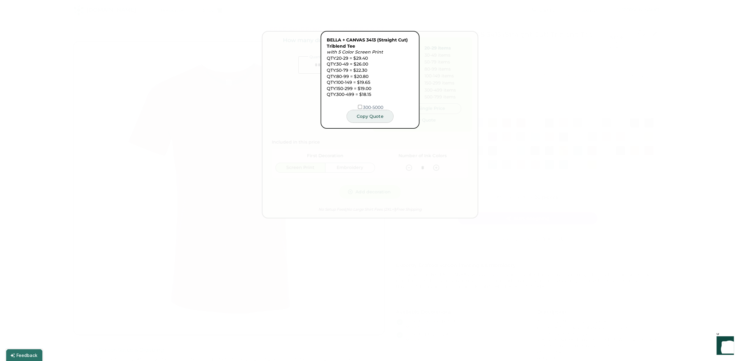
click at [367, 116] on button "Copy Quote" at bounding box center [370, 116] width 46 height 12
click at [509, 52] on div at bounding box center [370, 180] width 740 height 361
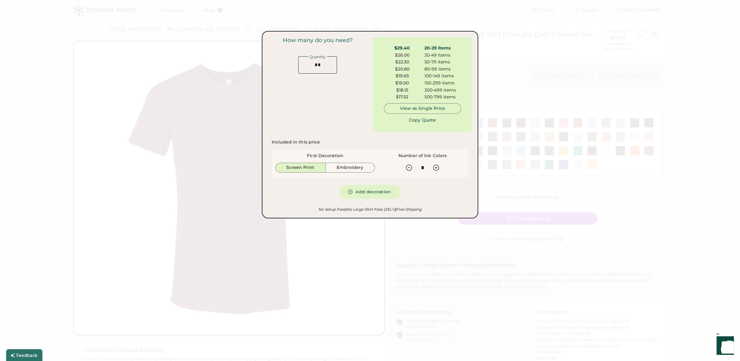
click at [512, 45] on div at bounding box center [370, 180] width 740 height 361
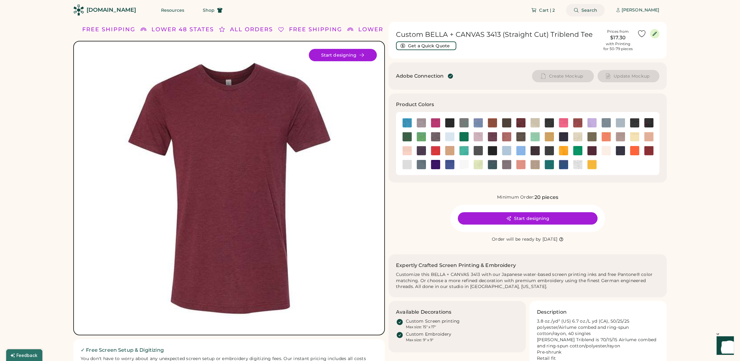
click at [578, 11] on icon at bounding box center [576, 10] width 6 height 6
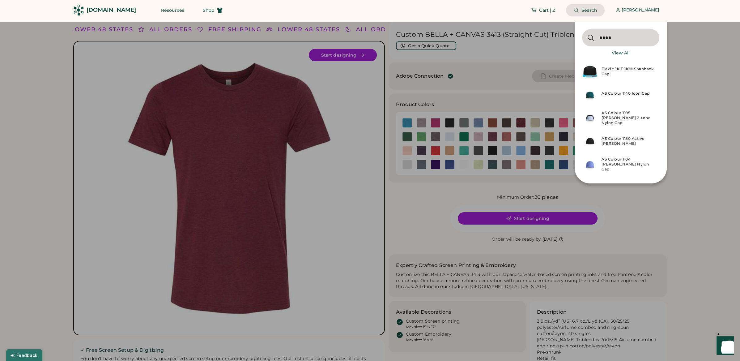
click at [595, 38] on input "input" at bounding box center [620, 37] width 77 height 17
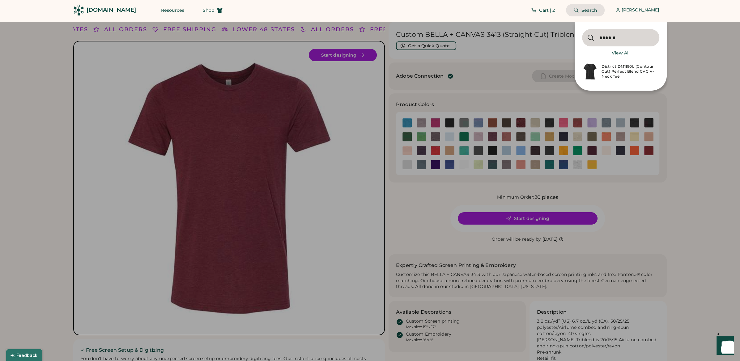
type input "******"
click at [641, 72] on div "District DM1190L (Contour Cut) Perfect Blend CVC V-Neck Tee" at bounding box center [629, 71] width 54 height 15
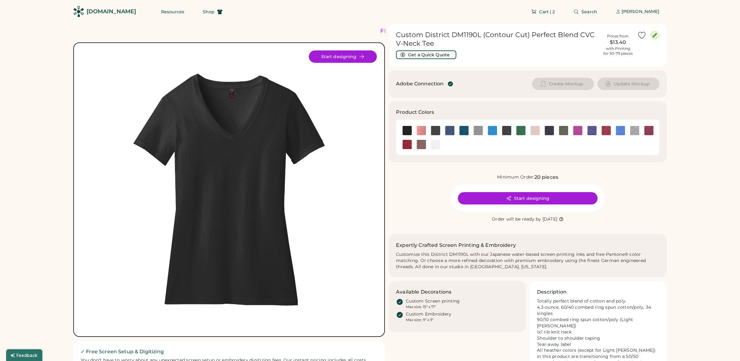
click at [439, 55] on button "Get a Quick Quote" at bounding box center [426, 54] width 60 height 9
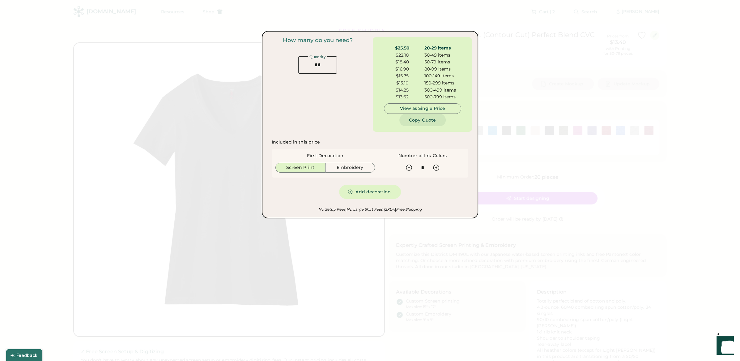
click at [419, 122] on button "Copy Quote" at bounding box center [422, 120] width 46 height 12
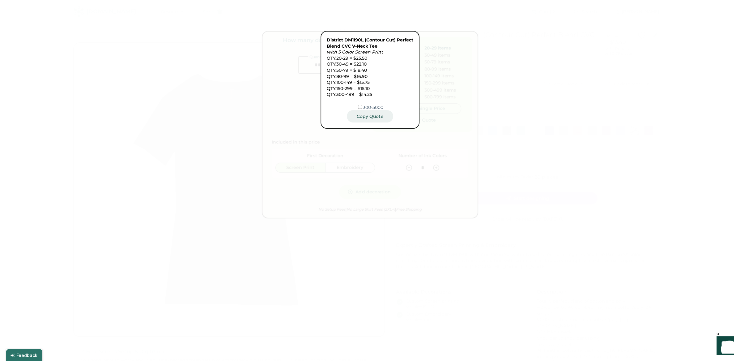
click at [373, 119] on button "Copy Quote" at bounding box center [370, 116] width 46 height 12
click at [531, 80] on div at bounding box center [370, 180] width 740 height 360
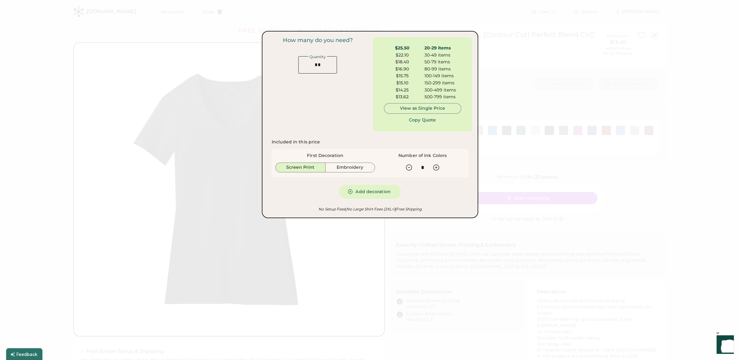
click at [499, 75] on div at bounding box center [370, 180] width 740 height 360
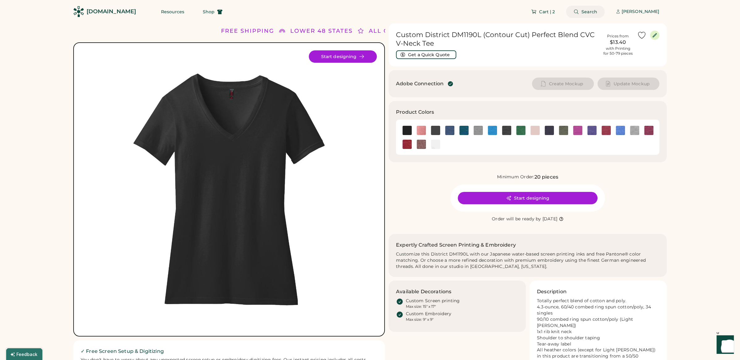
click at [579, 12] on button "Search" at bounding box center [585, 12] width 39 height 12
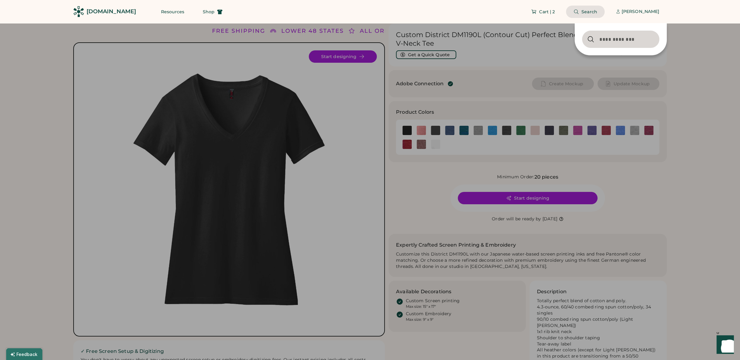
click at [603, 37] on input "input" at bounding box center [620, 39] width 77 height 17
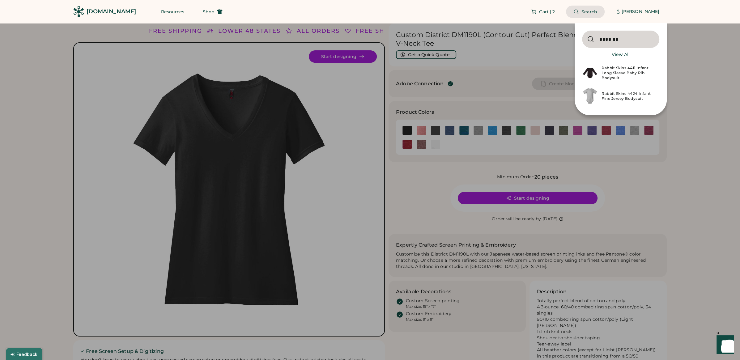
type input "*******"
click at [620, 97] on div "Rabbit Skins 4424 Infant Fine Jersey Bodysuit" at bounding box center [629, 96] width 54 height 10
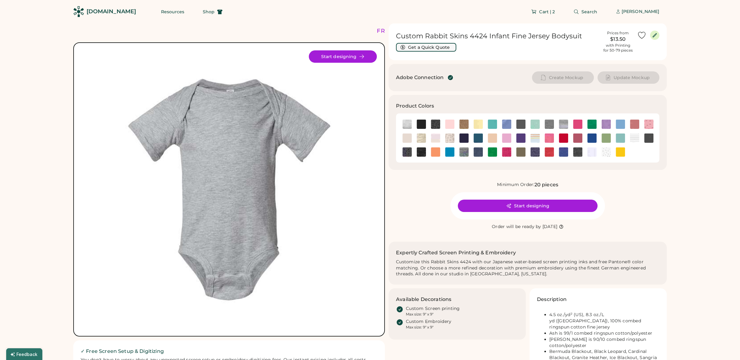
click at [433, 47] on button "Get a Quick Quote" at bounding box center [426, 47] width 60 height 9
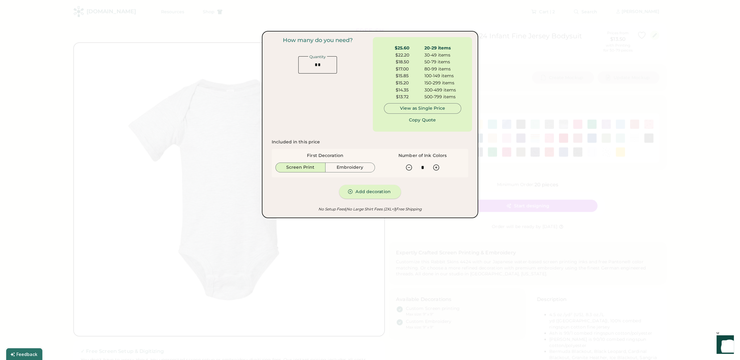
click at [380, 193] on button "Add decoration" at bounding box center [370, 192] width 62 height 14
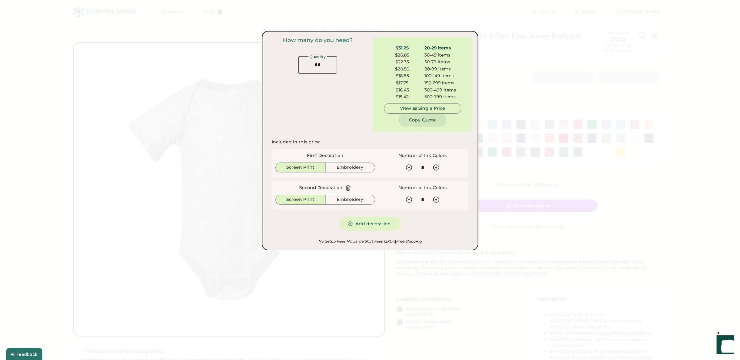
click at [423, 122] on button "Copy Quote" at bounding box center [422, 120] width 46 height 12
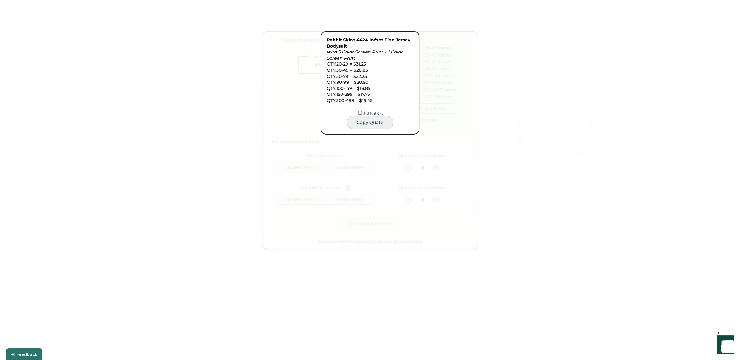
click at [375, 125] on button "Copy Quote" at bounding box center [370, 122] width 46 height 12
click at [451, 86] on div at bounding box center [370, 180] width 740 height 360
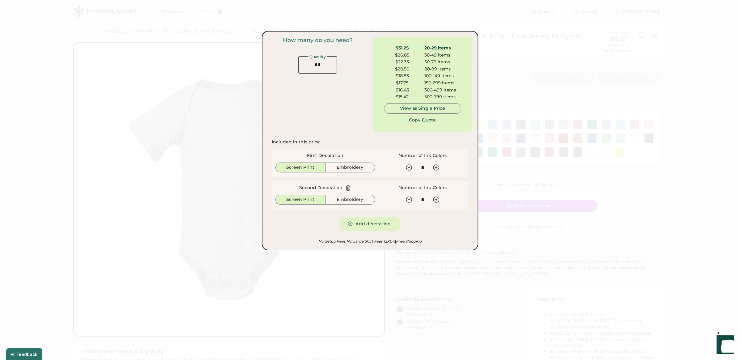
click at [484, 79] on div at bounding box center [370, 180] width 740 height 360
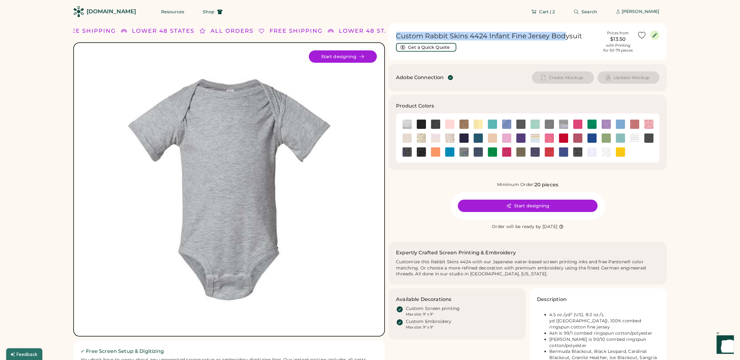
drag, startPoint x: 398, startPoint y: 35, endPoint x: 564, endPoint y: 37, distance: 166.0
click at [564, 37] on h1 "Custom Rabbit Skins 4424 Infant Fine Jersey Bodysuit" at bounding box center [497, 36] width 203 height 9
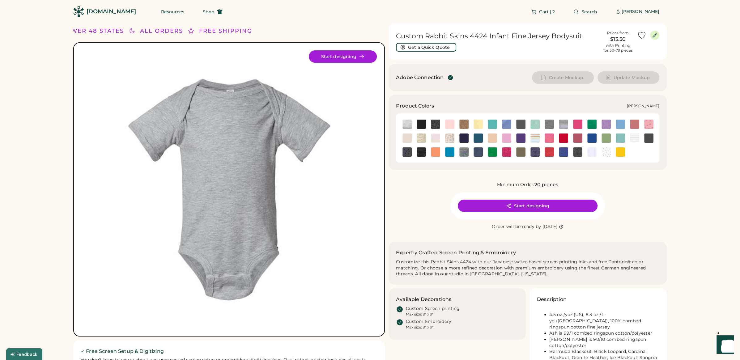
click at [563, 124] on img at bounding box center [563, 124] width 9 height 9
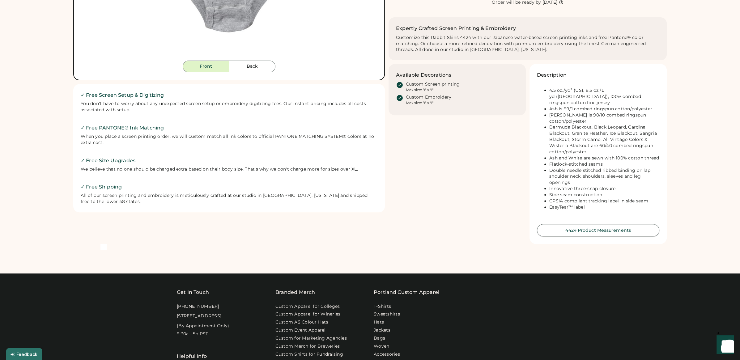
click at [628, 226] on button "4424 Product Measurements" at bounding box center [598, 230] width 122 height 12
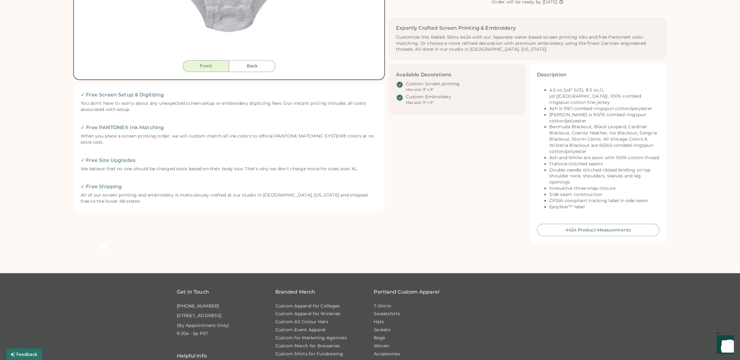
scroll to position [268, 0]
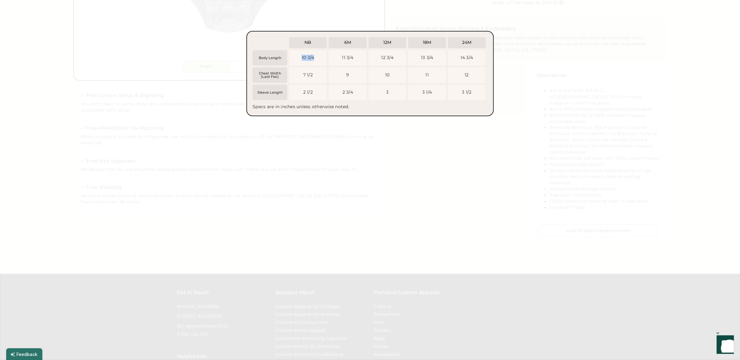
drag, startPoint x: 300, startPoint y: 57, endPoint x: 319, endPoint y: 59, distance: 19.2
click at [319, 59] on div "10 3/4" at bounding box center [308, 57] width 38 height 15
click at [432, 251] on div at bounding box center [370, 180] width 740 height 360
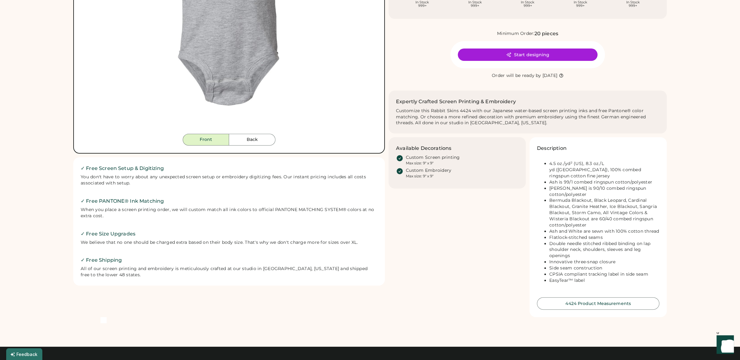
scroll to position [186, 0]
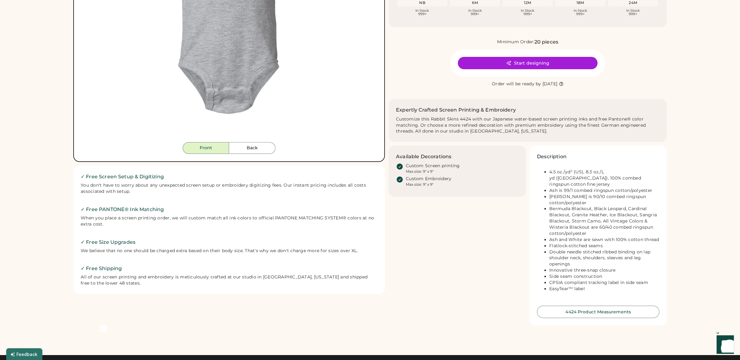
click at [601, 194] on li "[PERSON_NAME] is 90/10 combed ringspun cotton/polyester" at bounding box center [604, 200] width 110 height 12
drag, startPoint x: 574, startPoint y: 190, endPoint x: 590, endPoint y: 194, distance: 16.6
click at [590, 194] on li "[PERSON_NAME] is 90/10 combed ringspun cotton/polyester" at bounding box center [604, 200] width 110 height 12
copy li "90/10 combed ringspun cotton/polyester"
